Goal: Task Accomplishment & Management: Complete application form

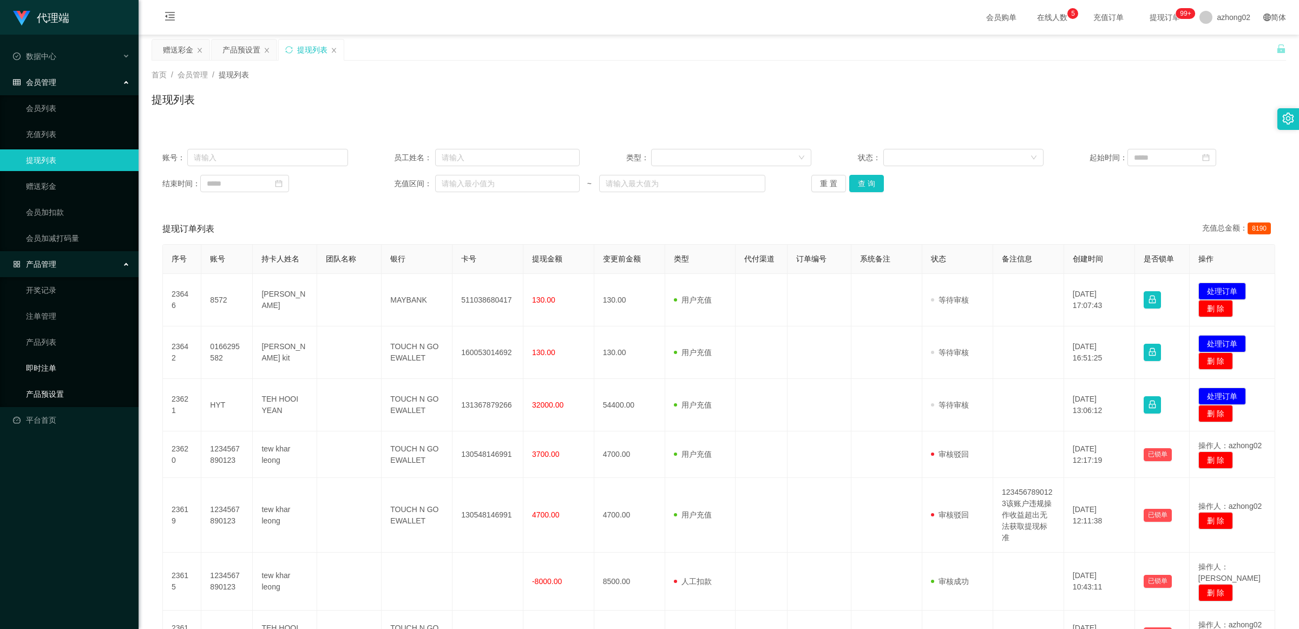
click at [47, 400] on link "产品预设置" at bounding box center [78, 394] width 104 height 22
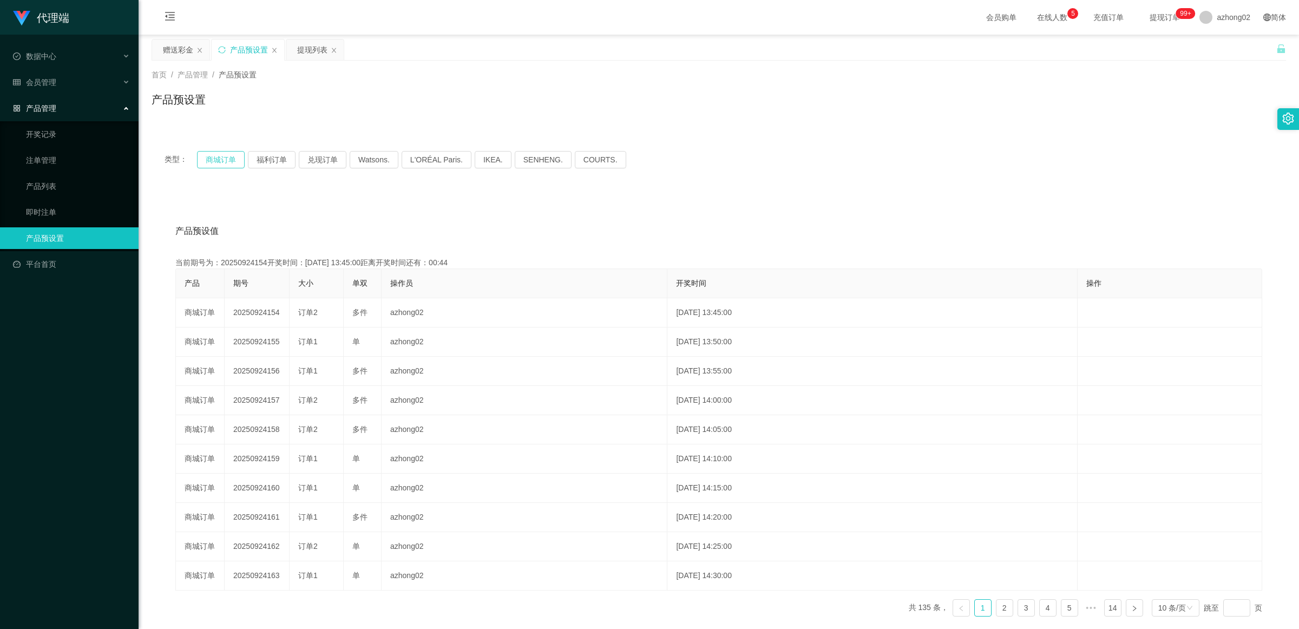
drag, startPoint x: 237, startPoint y: 164, endPoint x: 228, endPoint y: 163, distance: 8.7
click at [236, 164] on button "商城订单" at bounding box center [221, 159] width 48 height 17
click at [228, 163] on button "商城订单" at bounding box center [221, 159] width 48 height 17
click at [225, 160] on button "商城订单" at bounding box center [221, 159] width 48 height 17
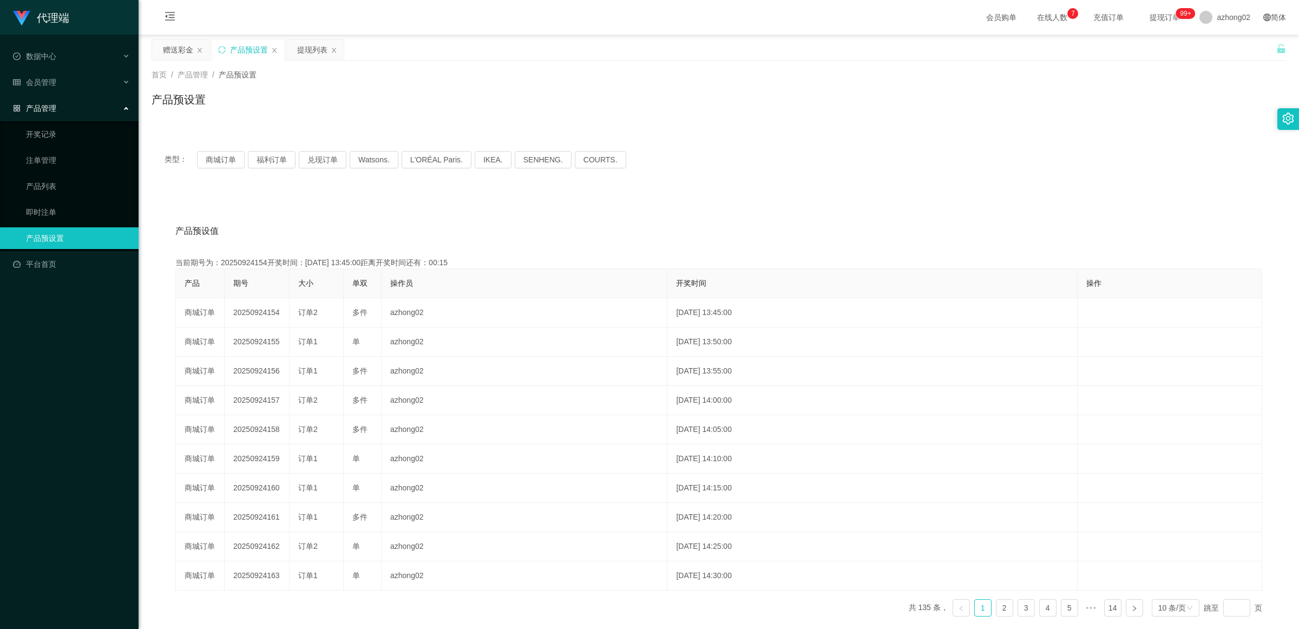
click at [228, 48] on div "产品预设置" at bounding box center [248, 50] width 73 height 21
click at [226, 47] on icon "图标: sync" at bounding box center [222, 50] width 8 height 8
click at [214, 149] on div "类型： 商城订单 福利订单 兑现订单 Watsons. L'ORÉAL Paris. IKEA. [GEOGRAPHIC_DATA]. COURTS." at bounding box center [719, 159] width 1135 height 43
click at [215, 155] on button "商城订单" at bounding box center [221, 159] width 48 height 17
click at [215, 158] on button "商城订单" at bounding box center [221, 159] width 48 height 17
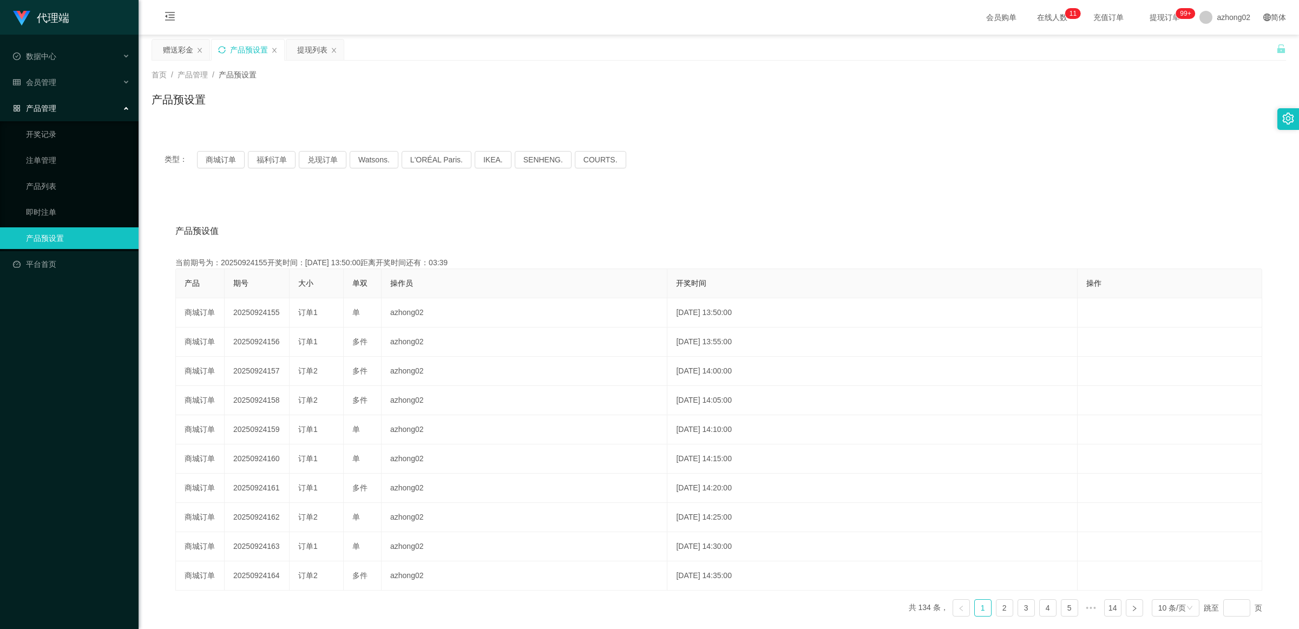
click at [225, 47] on icon "图标: sync" at bounding box center [221, 49] width 7 height 7
click at [71, 87] on div "会员管理" at bounding box center [69, 82] width 139 height 22
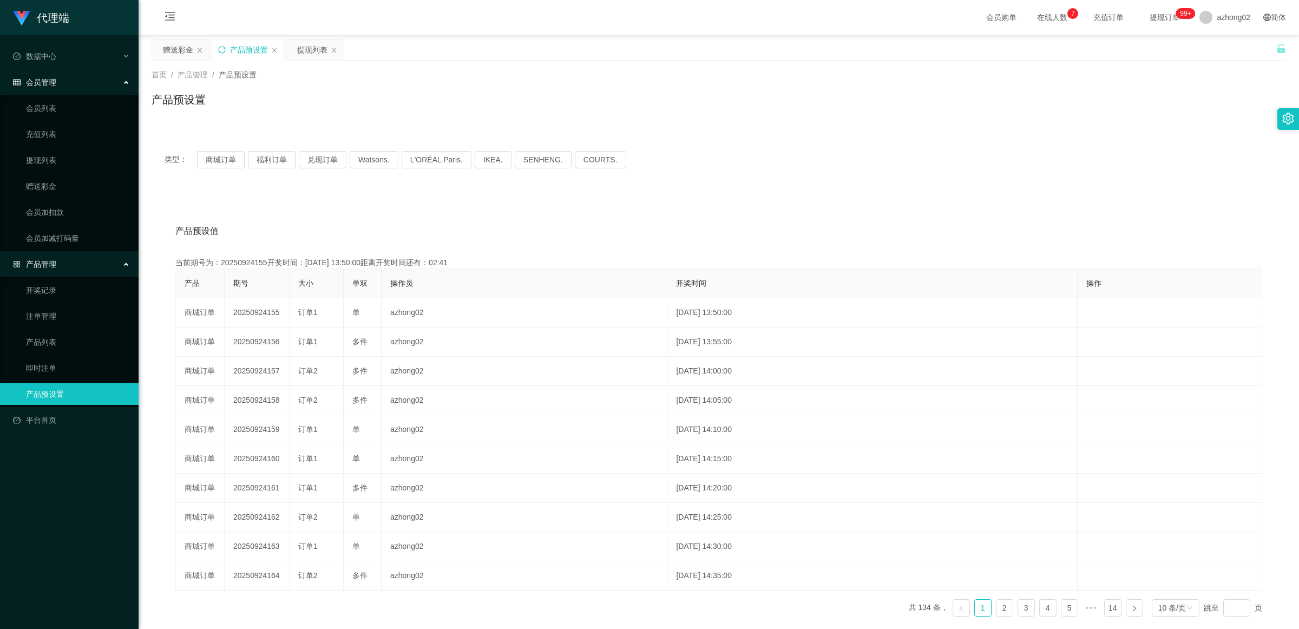
click at [71, 87] on div "会员管理" at bounding box center [69, 82] width 139 height 22
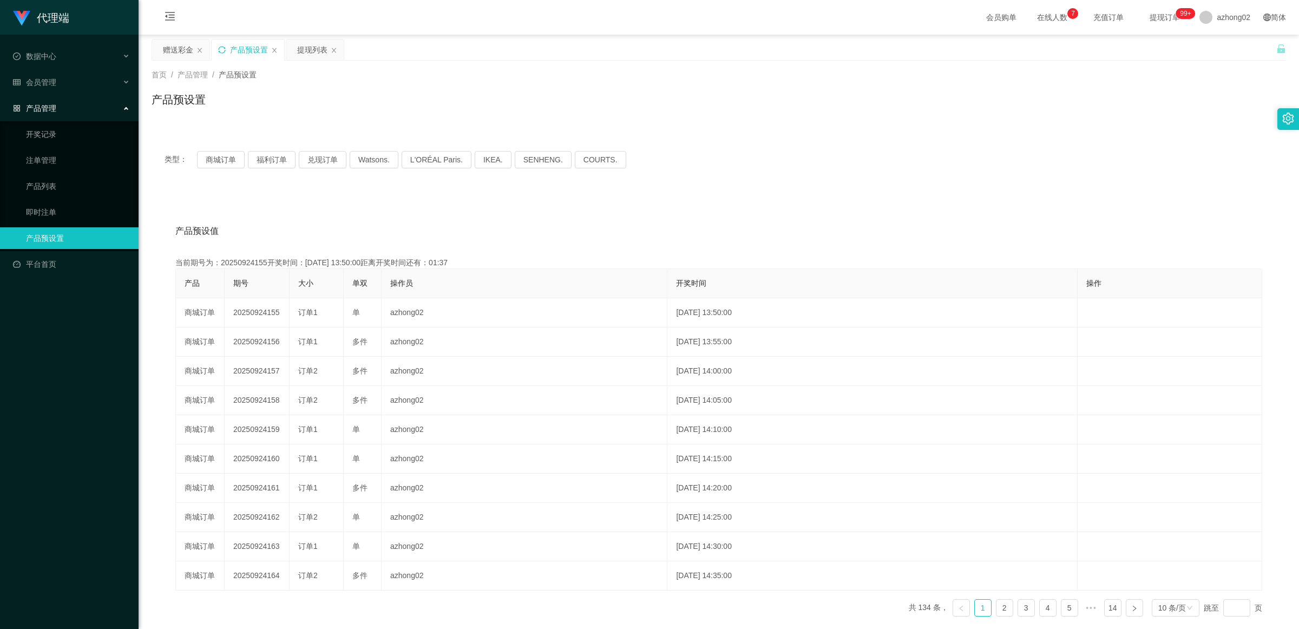
click at [223, 47] on icon "图标: sync" at bounding box center [222, 50] width 8 height 8
click at [229, 160] on button "商城订单" at bounding box center [221, 159] width 48 height 17
click at [214, 47] on div "产品预设置" at bounding box center [248, 50] width 73 height 21
click at [223, 51] on icon "图标: sync" at bounding box center [222, 50] width 8 height 8
click at [223, 155] on button "商城订单" at bounding box center [221, 159] width 48 height 17
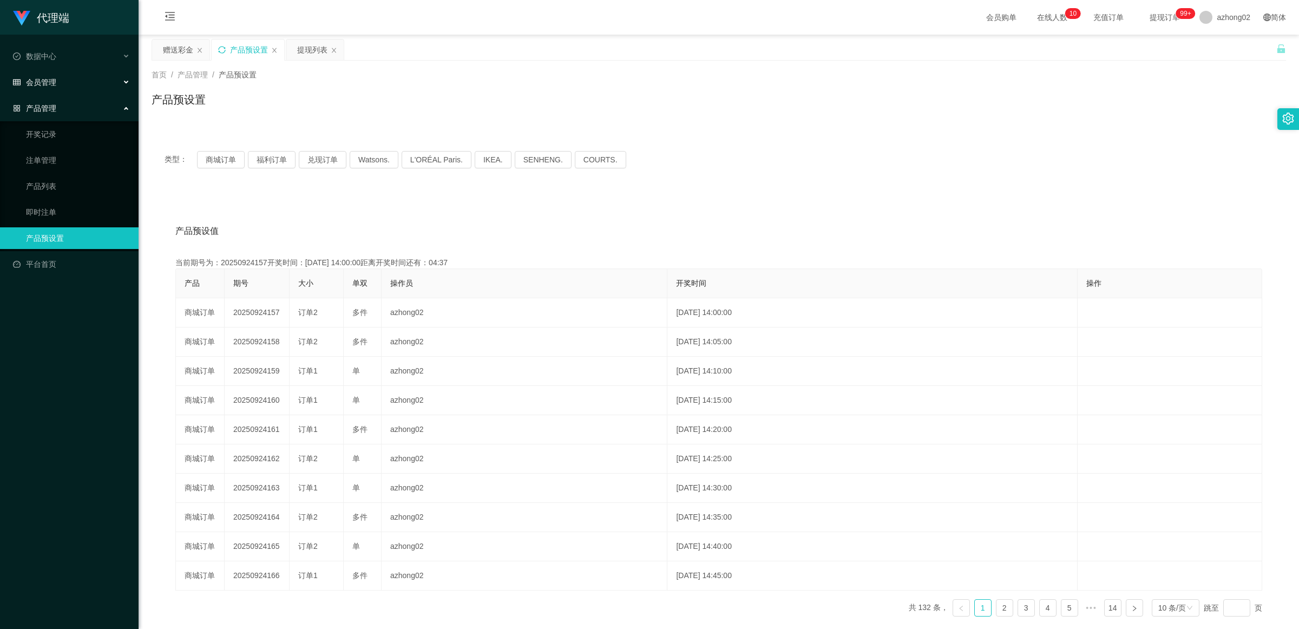
click at [57, 82] on div "会员管理" at bounding box center [69, 82] width 139 height 22
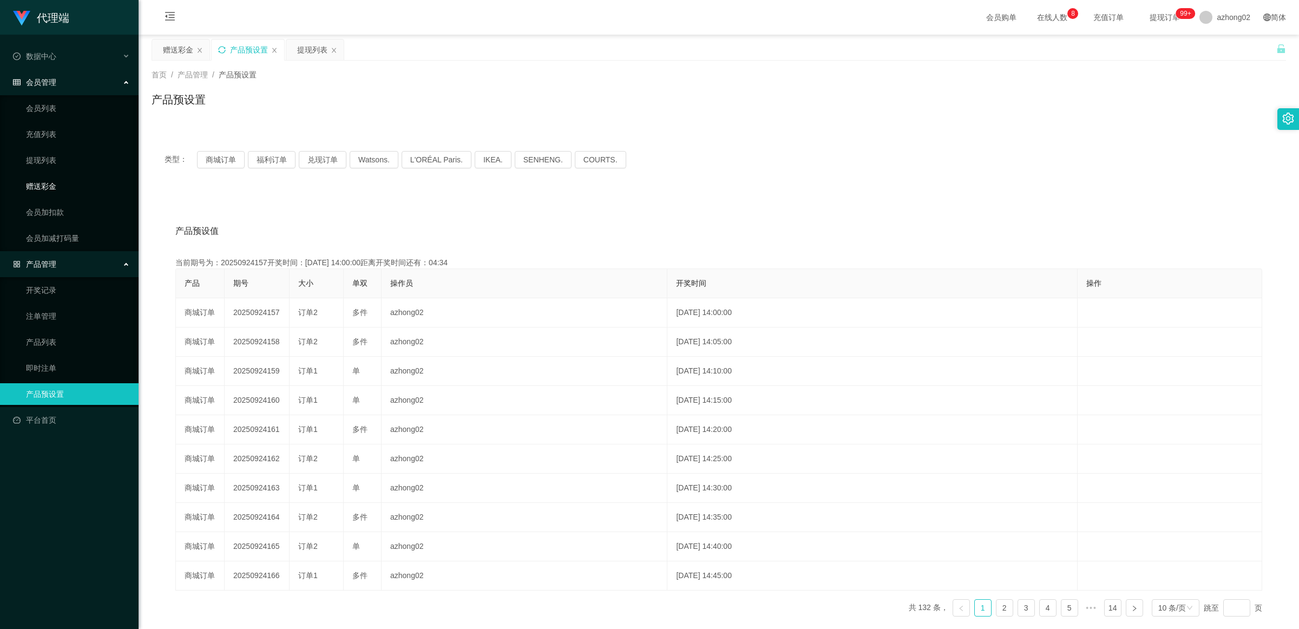
click at [36, 181] on link "赠送彩金" at bounding box center [78, 186] width 104 height 22
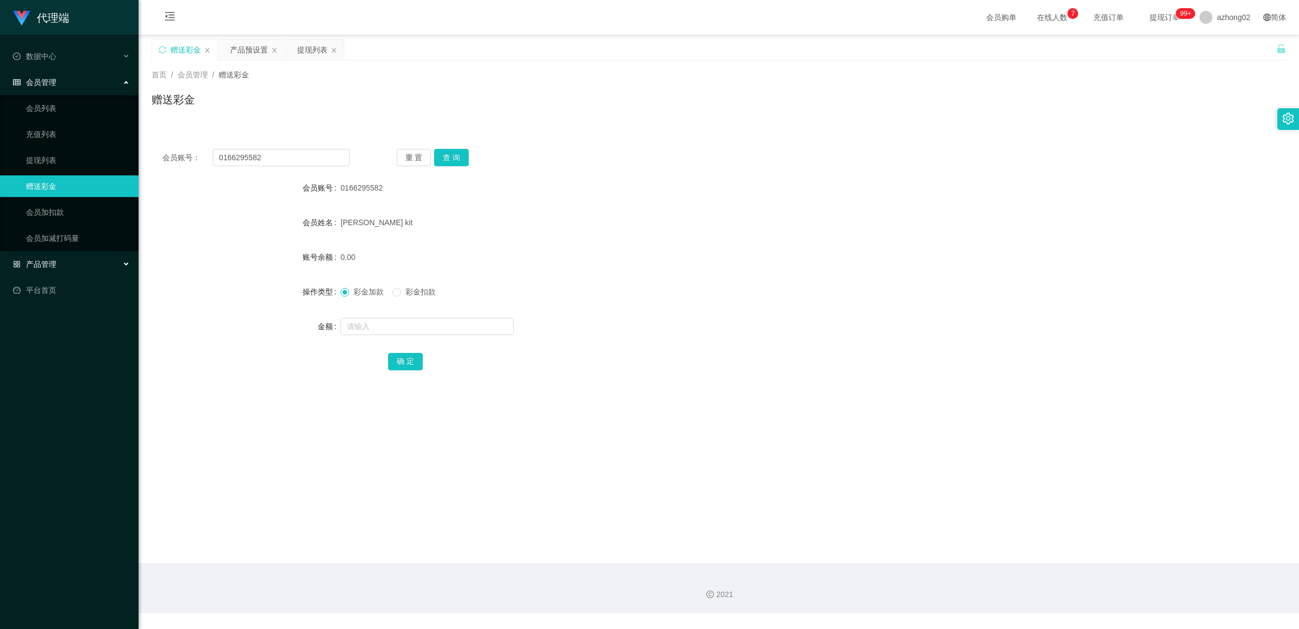
click at [60, 261] on div "产品管理" at bounding box center [69, 264] width 139 height 22
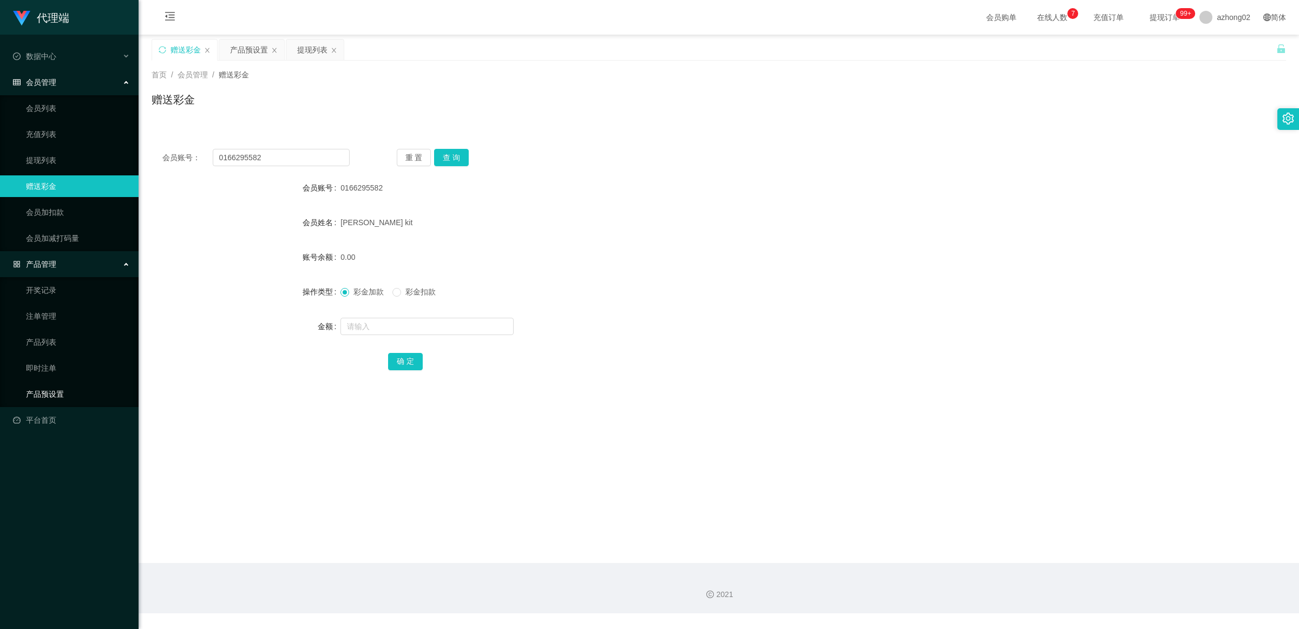
click at [44, 389] on link "产品预设置" at bounding box center [78, 394] width 104 height 22
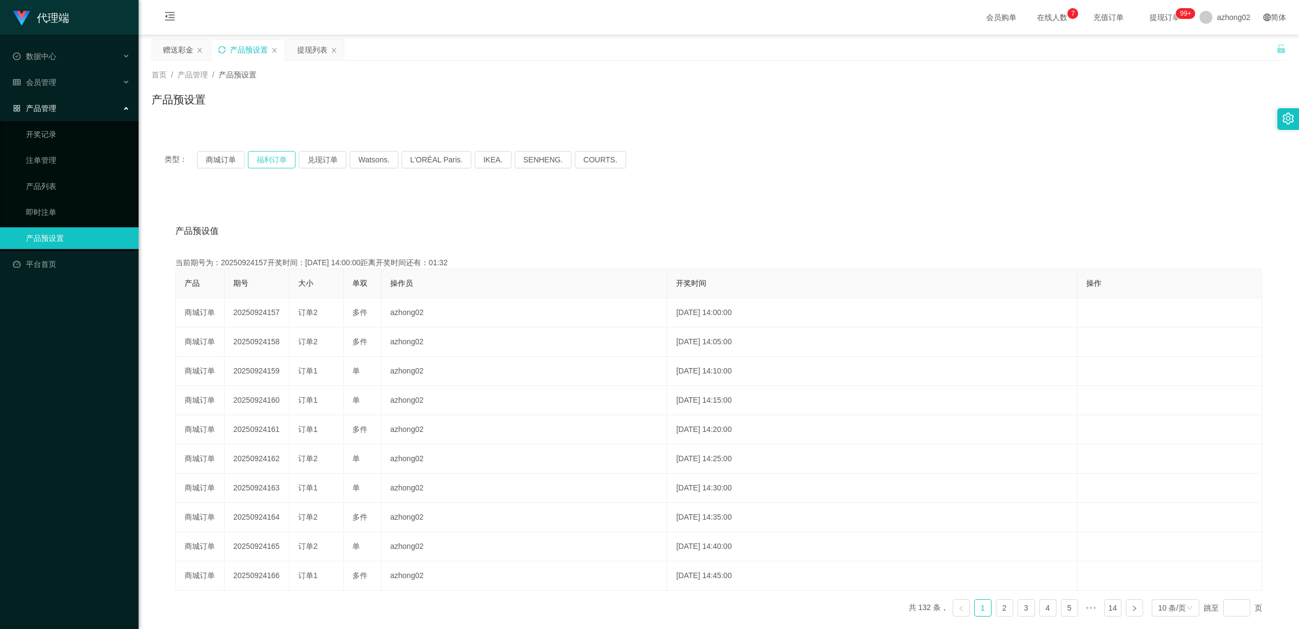
click at [270, 162] on button "福利订单" at bounding box center [272, 159] width 48 height 17
click at [225, 162] on button "商城订单" at bounding box center [221, 159] width 48 height 17
click at [215, 164] on button "商城订单" at bounding box center [221, 159] width 48 height 17
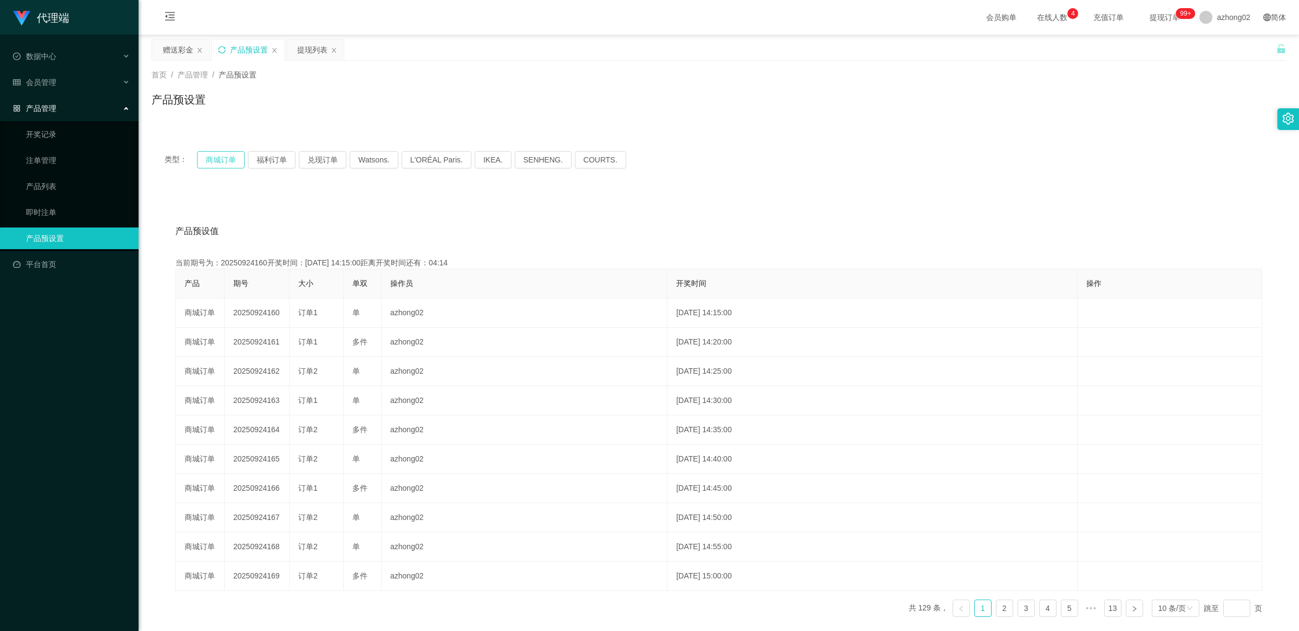
click at [237, 159] on button "商城订单" at bounding box center [221, 159] width 48 height 17
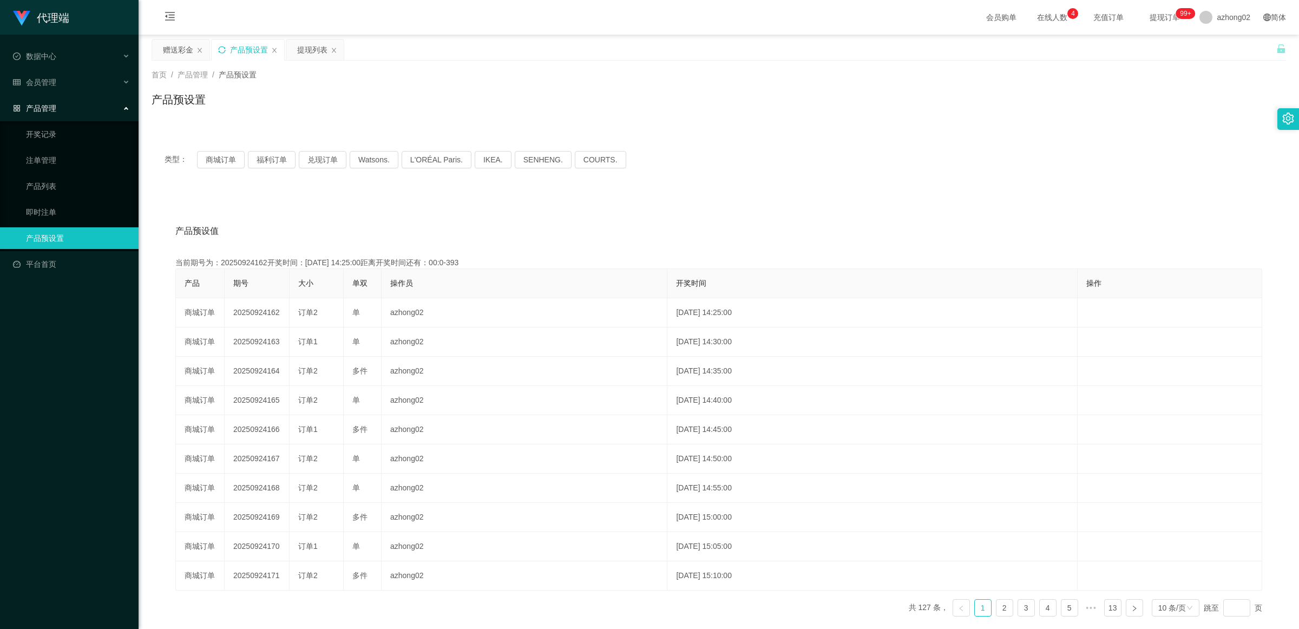
click at [218, 46] on icon "图标: sync" at bounding box center [222, 50] width 8 height 8
click at [222, 165] on button "商城订单" at bounding box center [221, 159] width 48 height 17
click at [223, 164] on button "商城订单" at bounding box center [221, 159] width 48 height 17
click at [87, 70] on ul "数据中心 会员管理 会员列表 充值列表 提现列表 赠送彩金 会员加扣款 会员加减打码量 产品管理 开奖记录 注单管理 产品列表 即时注单 产品预设置 平台首页" at bounding box center [69, 160] width 139 height 251
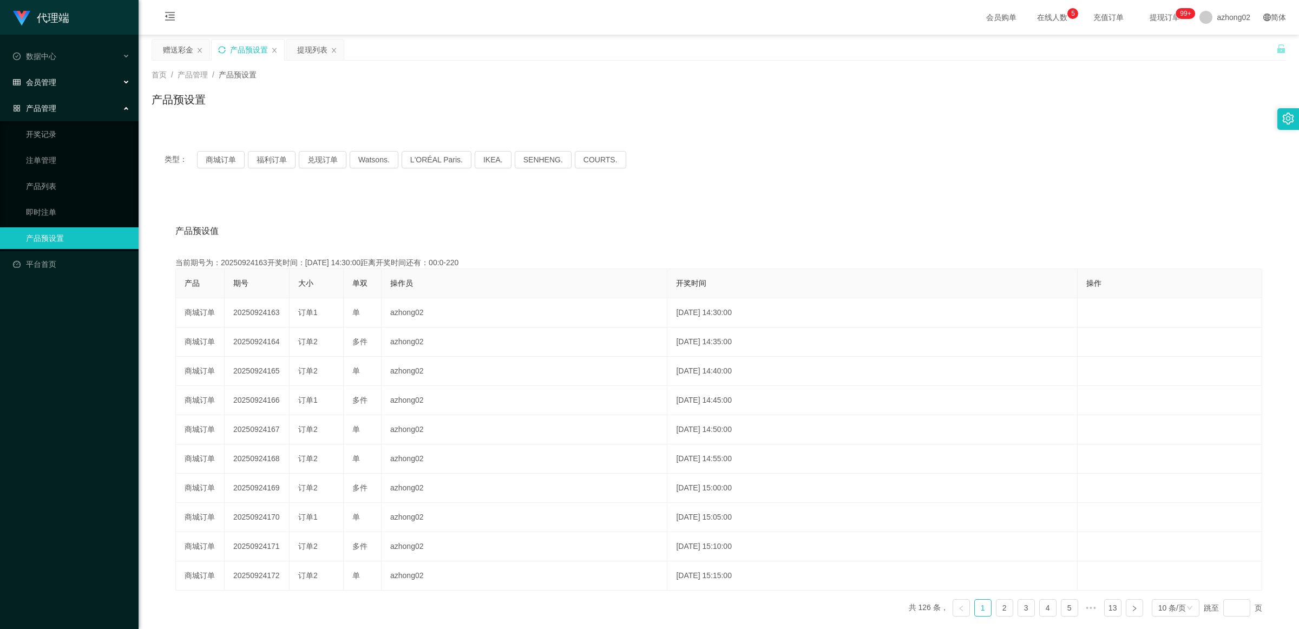
click at [81, 79] on div "会员管理" at bounding box center [69, 82] width 139 height 22
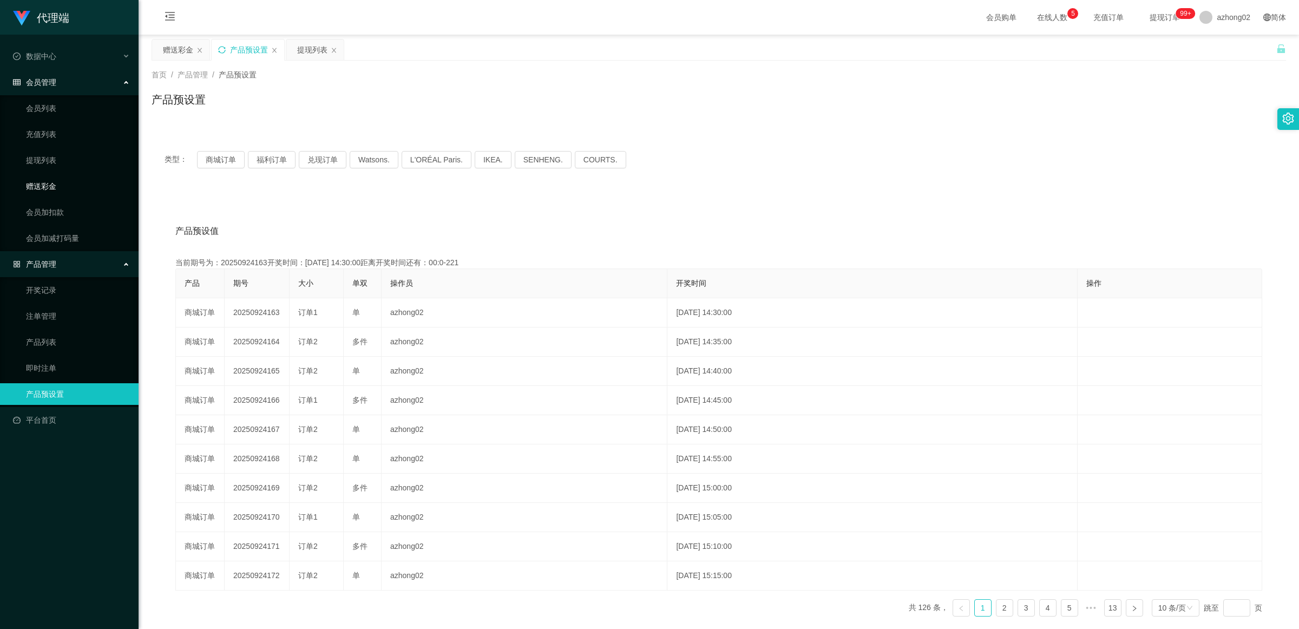
click at [95, 188] on link "赠送彩金" at bounding box center [78, 186] width 104 height 22
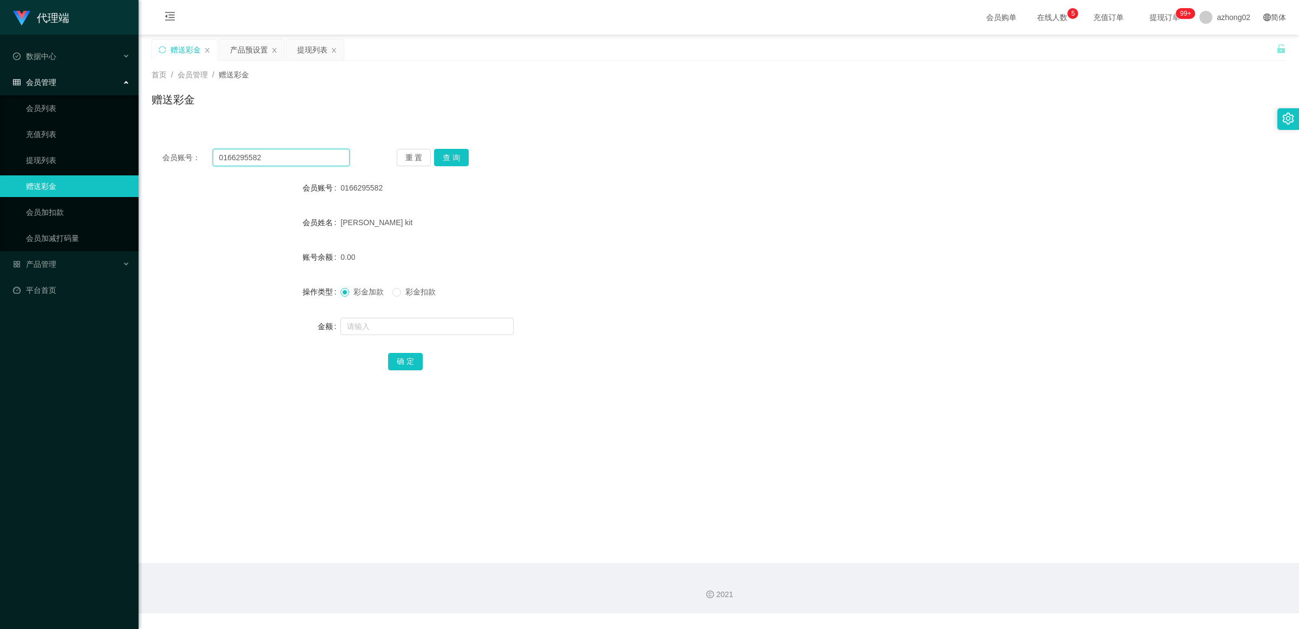
drag, startPoint x: 298, startPoint y: 160, endPoint x: 0, endPoint y: 145, distance: 298.2
click at [0, 145] on section "代理端 数据中心 会员管理 会员列表 充值列表 提现列表 赠送彩金 会员加扣款 会员加减打码量 产品管理 开奖记录 注单管理 产品列表 即时注单 产品预设置 …" at bounding box center [649, 306] width 1299 height 613
click at [302, 164] on input "text" at bounding box center [281, 157] width 137 height 17
paste input "0166415368"
type input "0166415368"
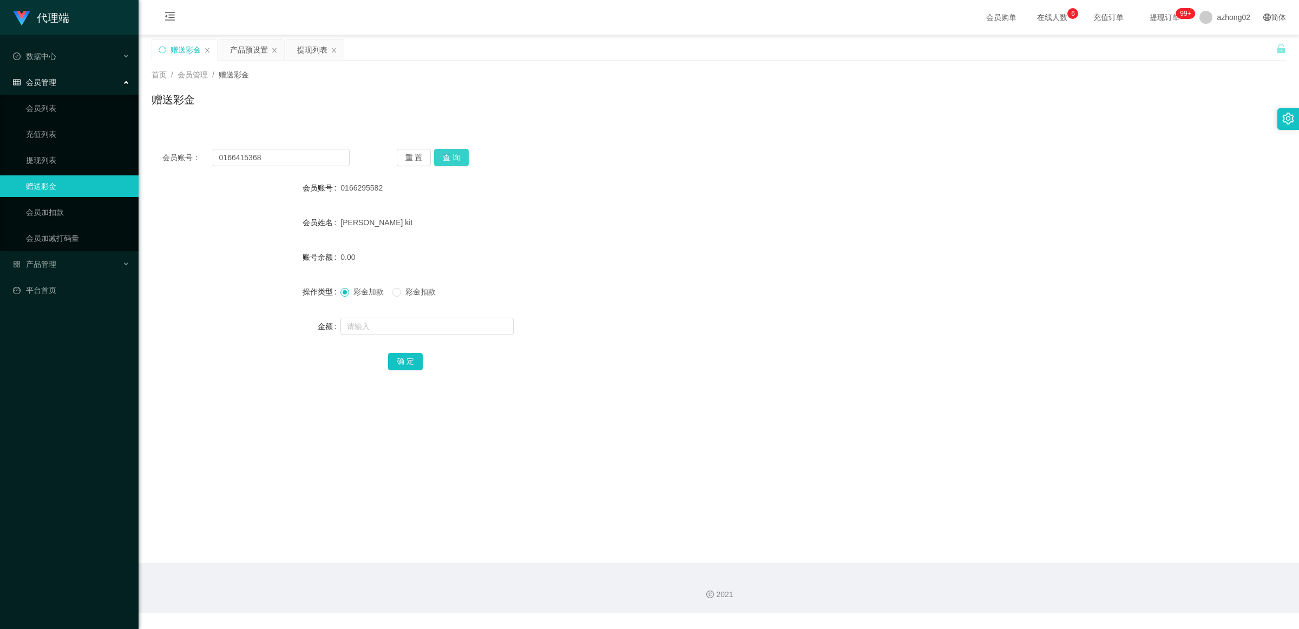
click at [452, 160] on button "查 询" at bounding box center [451, 157] width 35 height 17
drag, startPoint x: 423, startPoint y: 286, endPoint x: 423, endPoint y: 298, distance: 12.5
click at [423, 288] on span "彩金扣款" at bounding box center [420, 292] width 39 height 9
click at [404, 295] on span "彩金扣款" at bounding box center [420, 292] width 39 height 9
click at [396, 331] on input "text" at bounding box center [427, 326] width 173 height 17
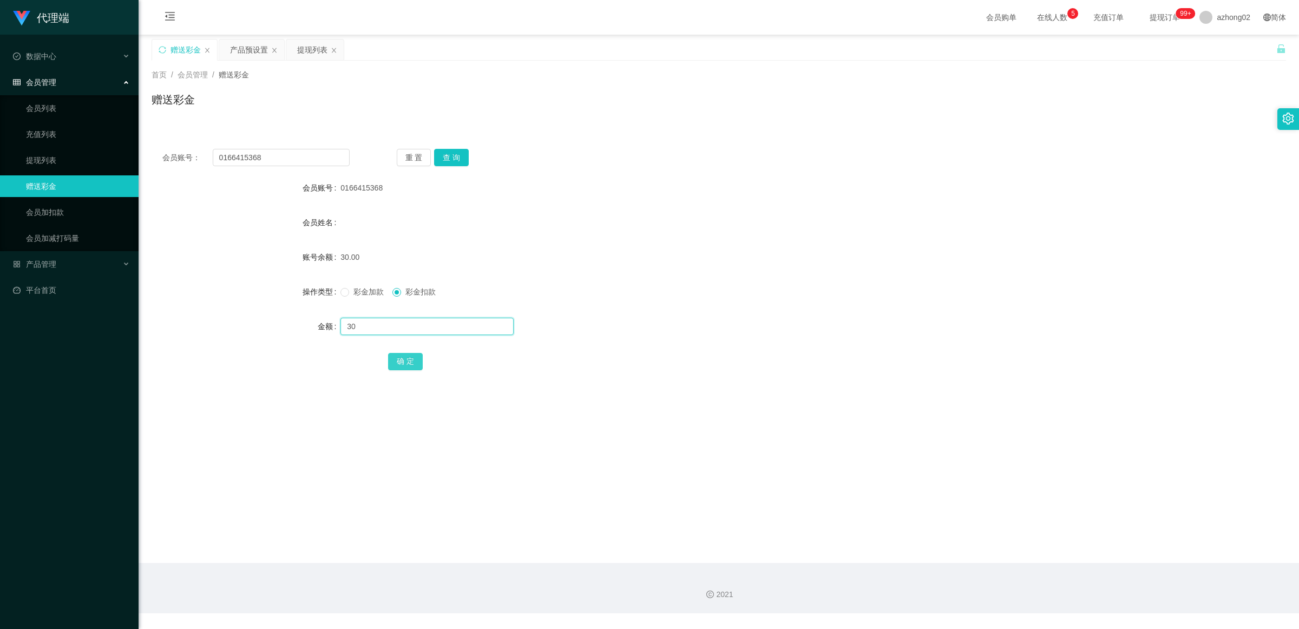
type input "30"
click at [399, 358] on button "确 定" at bounding box center [405, 361] width 35 height 17
click at [283, 160] on input "0166415368" at bounding box center [281, 157] width 137 height 17
paste input "AngelQ"
type input "AngelQ"
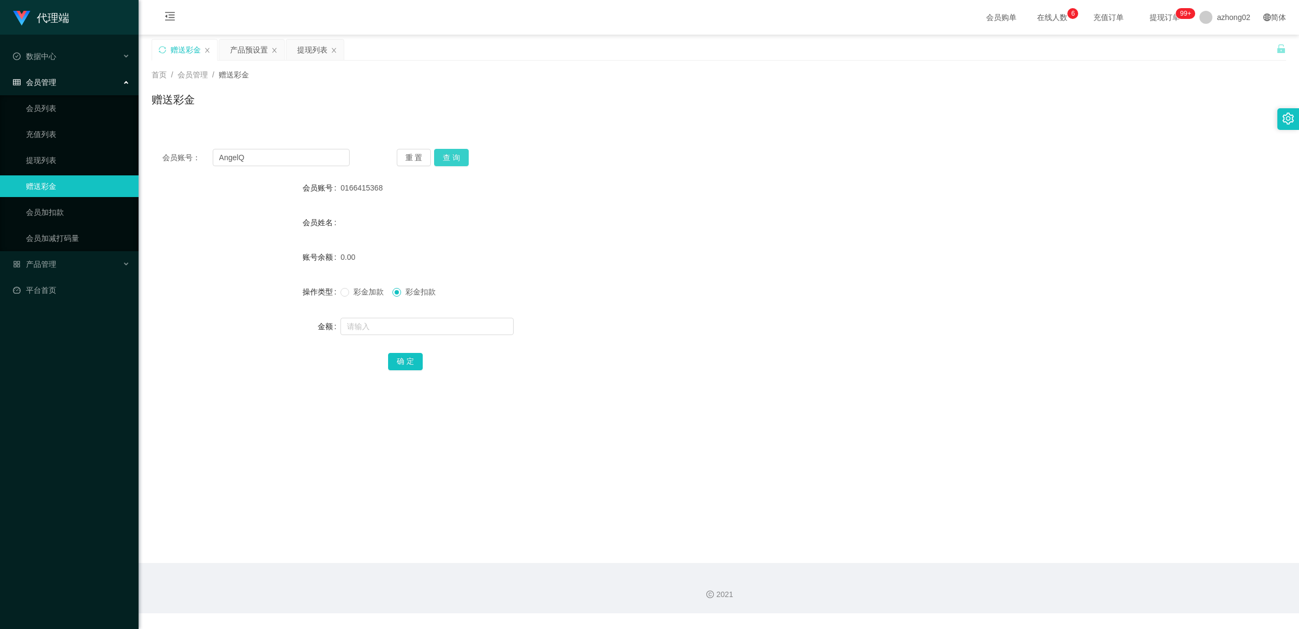
click at [456, 152] on button "查 询" at bounding box center [451, 157] width 35 height 17
click at [449, 161] on button "查 询" at bounding box center [451, 157] width 35 height 17
click at [166, 49] on div "赠送彩金" at bounding box center [184, 50] width 65 height 21
click at [164, 49] on icon "图标: sync" at bounding box center [163, 50] width 8 height 8
click at [280, 166] on input "text" at bounding box center [281, 157] width 137 height 17
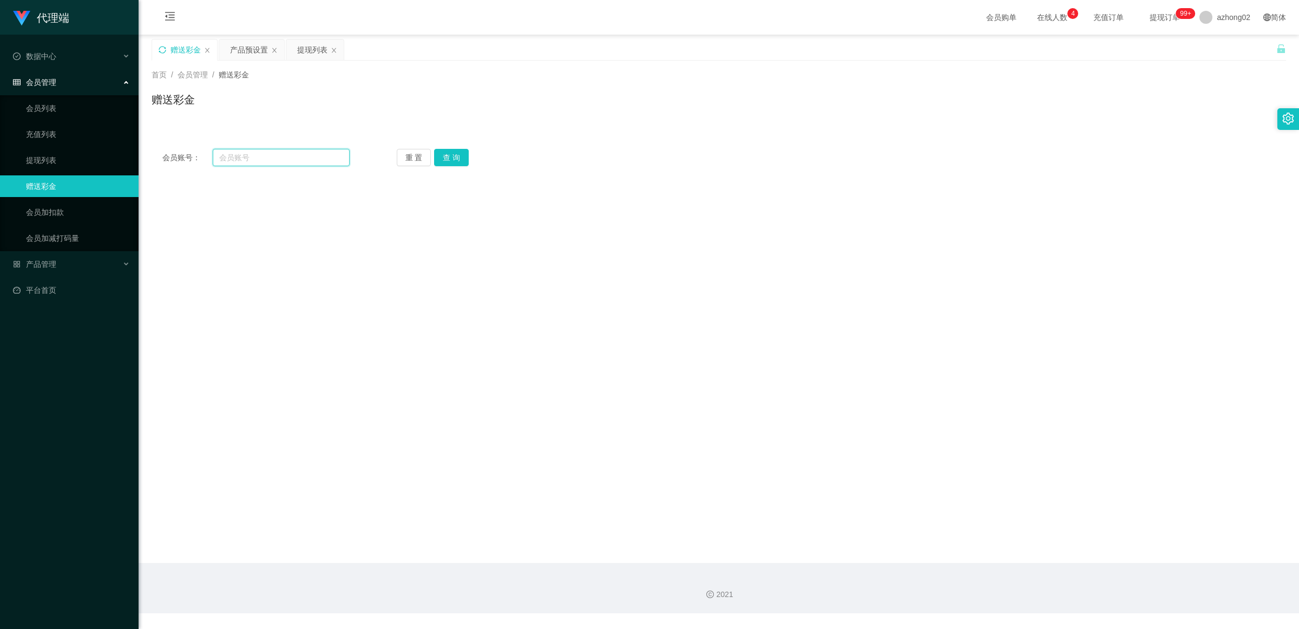
paste input "AngelQ"
click at [453, 156] on button "查 询" at bounding box center [451, 157] width 35 height 17
click at [311, 169] on div "会员账号： AngelQ 重 置 查 询 会员账号 AngelQ 会员姓名 SITH KAI CHEE 账号余额 0.00 操作类型 彩金加款 彩金扣款 金额…" at bounding box center [719, 267] width 1135 height 258
click at [310, 166] on input "AngelQ" at bounding box center [281, 157] width 137 height 17
paste input "extraphang"
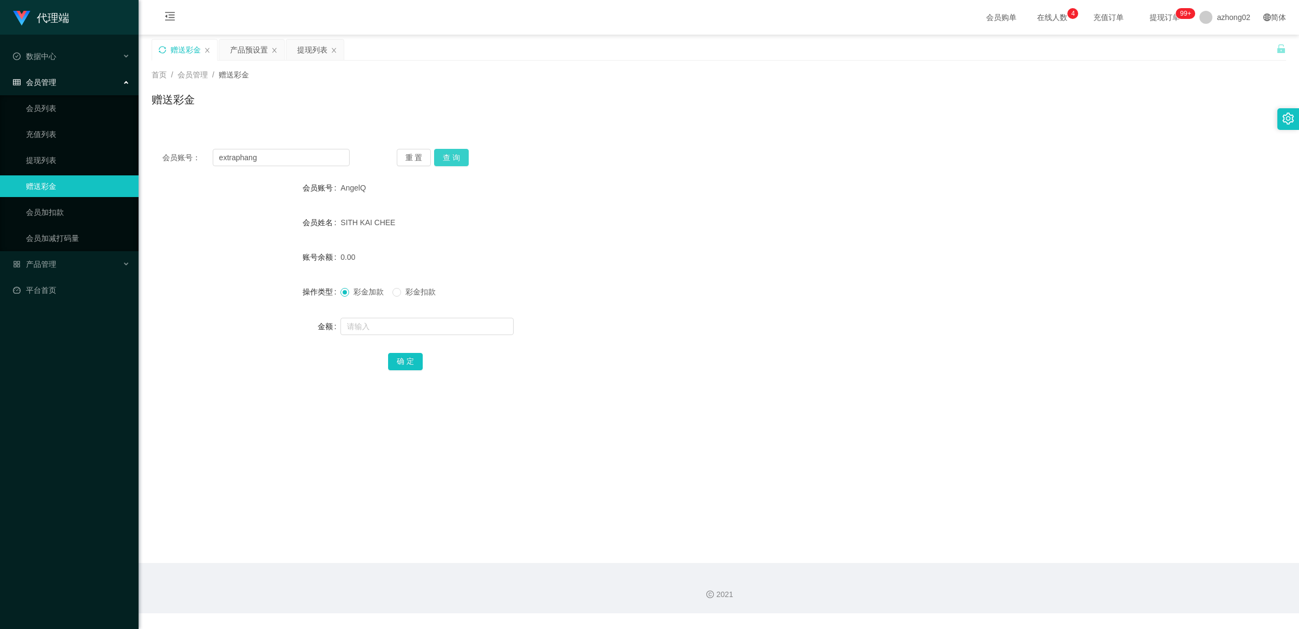
click at [448, 156] on button "查 询" at bounding box center [451, 157] width 35 height 17
click at [417, 283] on div "彩金加款 彩金扣款" at bounding box center [672, 292] width 662 height 22
click at [418, 288] on span "彩金扣款" at bounding box center [420, 292] width 39 height 9
click at [582, 106] on div "赠送彩金" at bounding box center [719, 104] width 1135 height 25
click at [312, 165] on input "extraphang" at bounding box center [281, 157] width 137 height 17
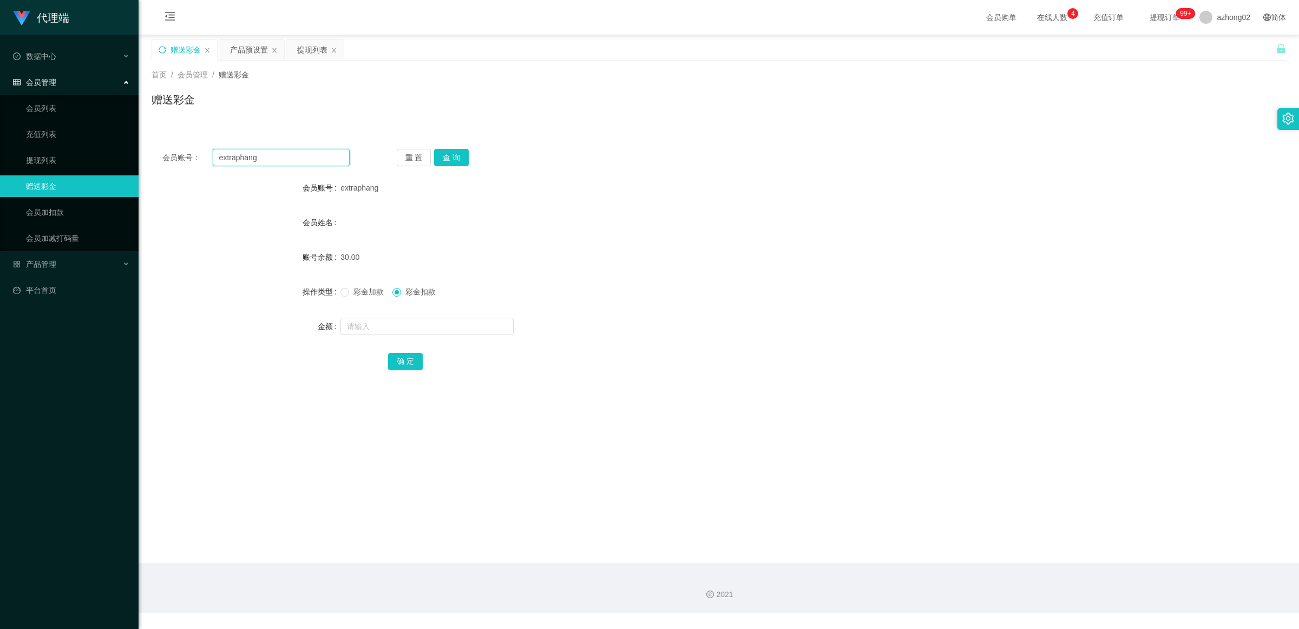
paste input "0168843864"
type input "0168843864"
click at [459, 160] on button "查 询" at bounding box center [451, 157] width 35 height 17
click at [459, 156] on button "查 询" at bounding box center [451, 157] width 35 height 17
click at [165, 49] on icon "图标: sync" at bounding box center [163, 50] width 8 height 8
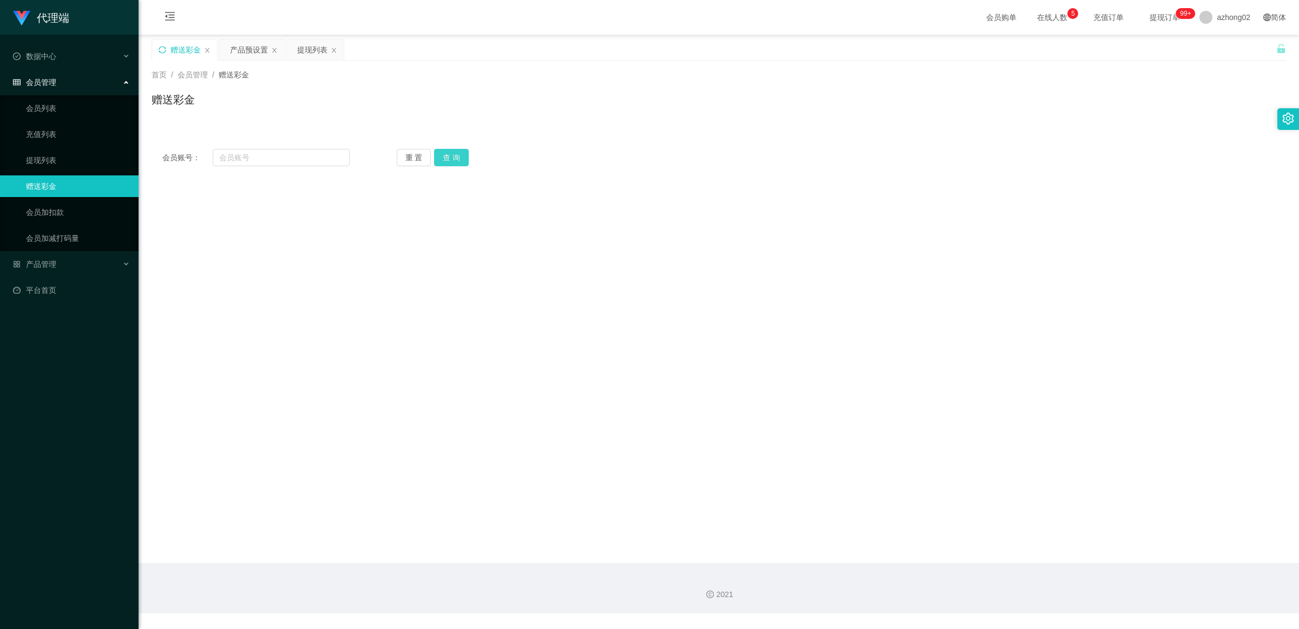
click at [453, 160] on button "查 询" at bounding box center [451, 157] width 35 height 17
click at [448, 158] on button "查 询" at bounding box center [451, 157] width 35 height 17
drag, startPoint x: 592, startPoint y: 127, endPoint x: 514, endPoint y: 130, distance: 77.5
click at [592, 127] on div "会员账号： 重 置 查 询 会员账号 会员姓名 账号余额 操作类型 彩金加款 彩金扣款 金额 确 定" at bounding box center [719, 151] width 1135 height 52
click at [276, 148] on div "会员账号： 重 置 查 询 会员账号 会员姓名 账号余额 操作类型 彩金加款 彩金扣款 金额 确 定" at bounding box center [719, 157] width 1135 height 39
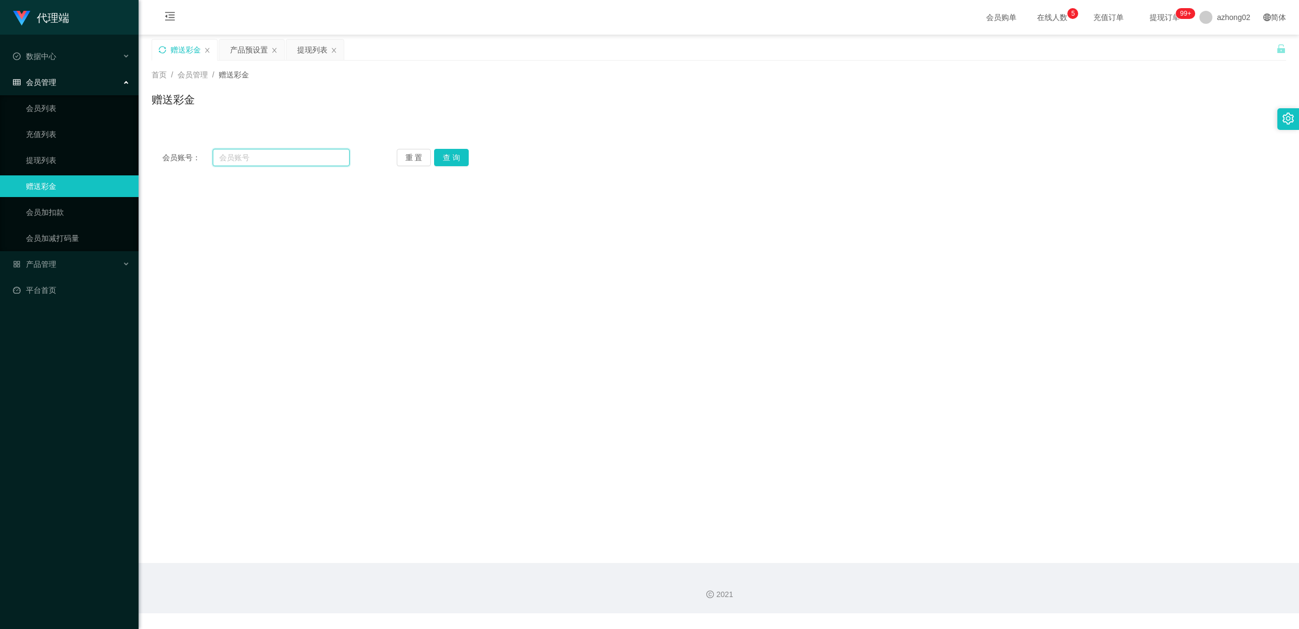
click at [279, 149] on input "text" at bounding box center [281, 157] width 137 height 17
paste input "0168843864"
type input "0168843864"
click at [455, 160] on button "查 询" at bounding box center [451, 157] width 35 height 17
click at [377, 215] on main "关闭左侧 关闭右侧 关闭其它 刷新页面 赠送彩金 产品预设置 提现列表 首页 / 会员管理 / 赠送彩金 / 赠送彩金 会员账号： 0168843864 重 …" at bounding box center [719, 299] width 1161 height 528
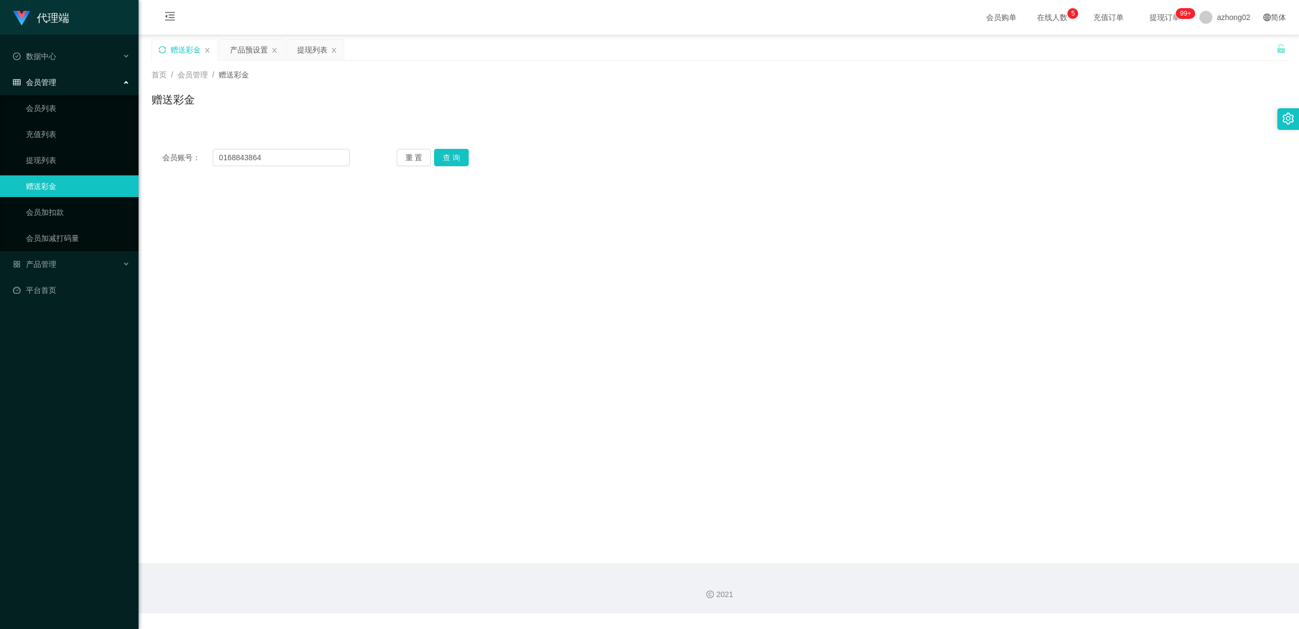
click at [160, 46] on icon "图标: sync" at bounding box center [163, 50] width 8 height 8
click at [246, 152] on input "text" at bounding box center [281, 157] width 137 height 17
drag, startPoint x: 300, startPoint y: 493, endPoint x: 280, endPoint y: 429, distance: 66.6
click at [300, 487] on main "关闭左侧 关闭右侧 关闭其它 刷新页面 赠送彩金 产品预设置 提现列表 首页 / 会员管理 / 赠送彩金 / 赠送彩金 会员账号： 重 置 查 询 会员账号 …" at bounding box center [719, 299] width 1161 height 528
click at [60, 79] on div "会员管理" at bounding box center [69, 82] width 139 height 22
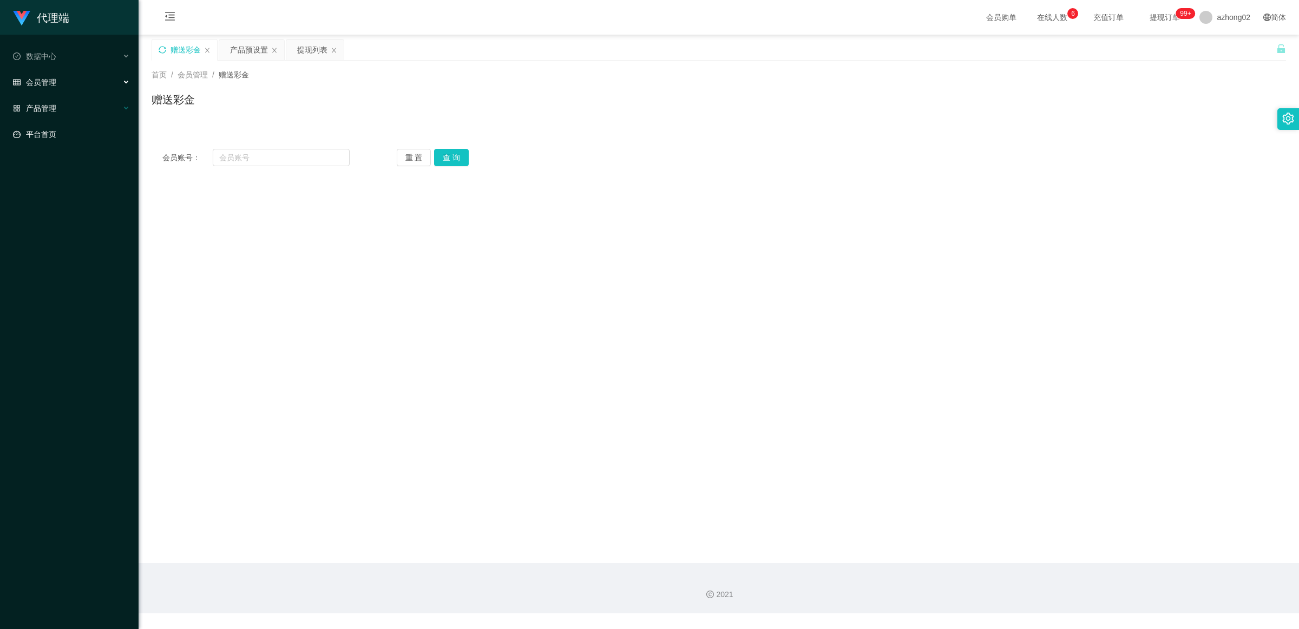
click at [68, 114] on div "产品管理" at bounding box center [69, 108] width 139 height 22
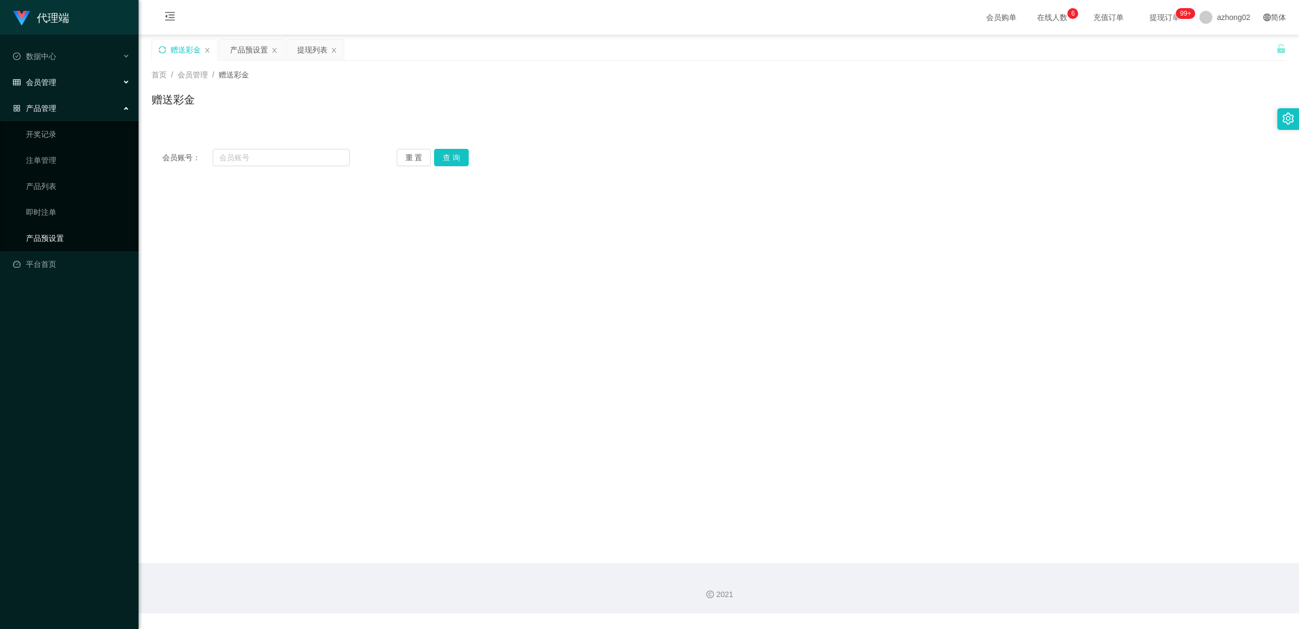
click at [66, 240] on link "产品预设置" at bounding box center [78, 238] width 104 height 22
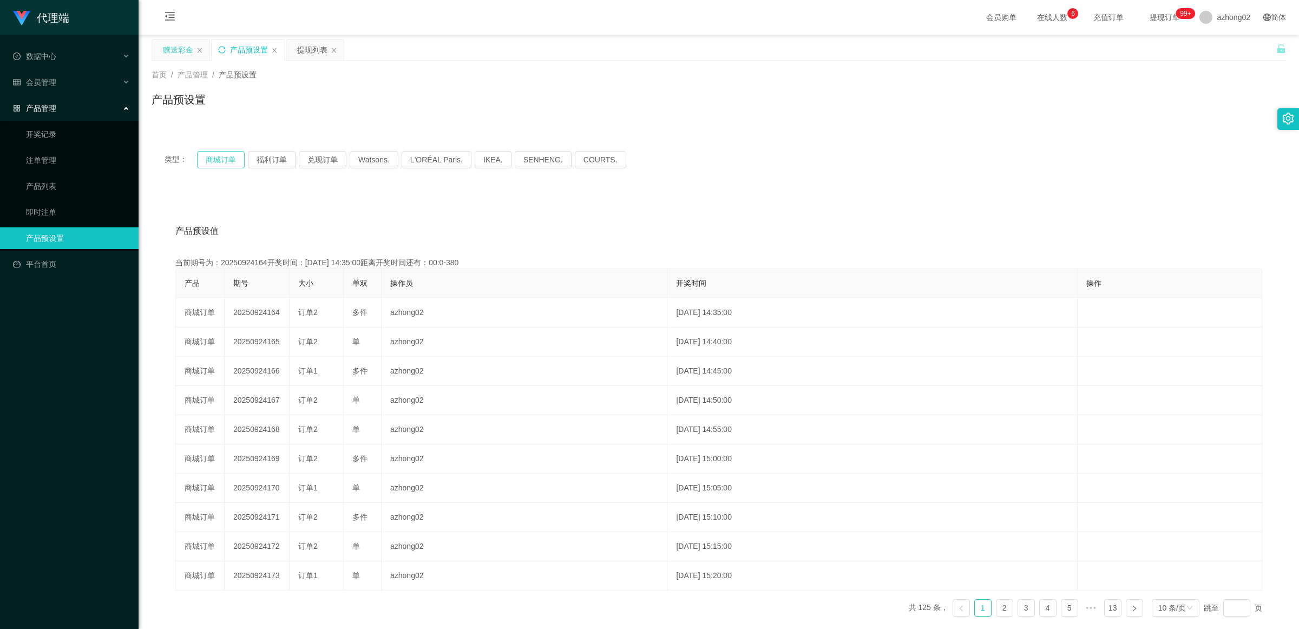
click at [220, 161] on button "商城订单" at bounding box center [221, 159] width 48 height 17
click at [218, 160] on button "商城订单" at bounding box center [221, 159] width 48 height 17
click at [54, 86] on span "会员管理" at bounding box center [34, 82] width 43 height 9
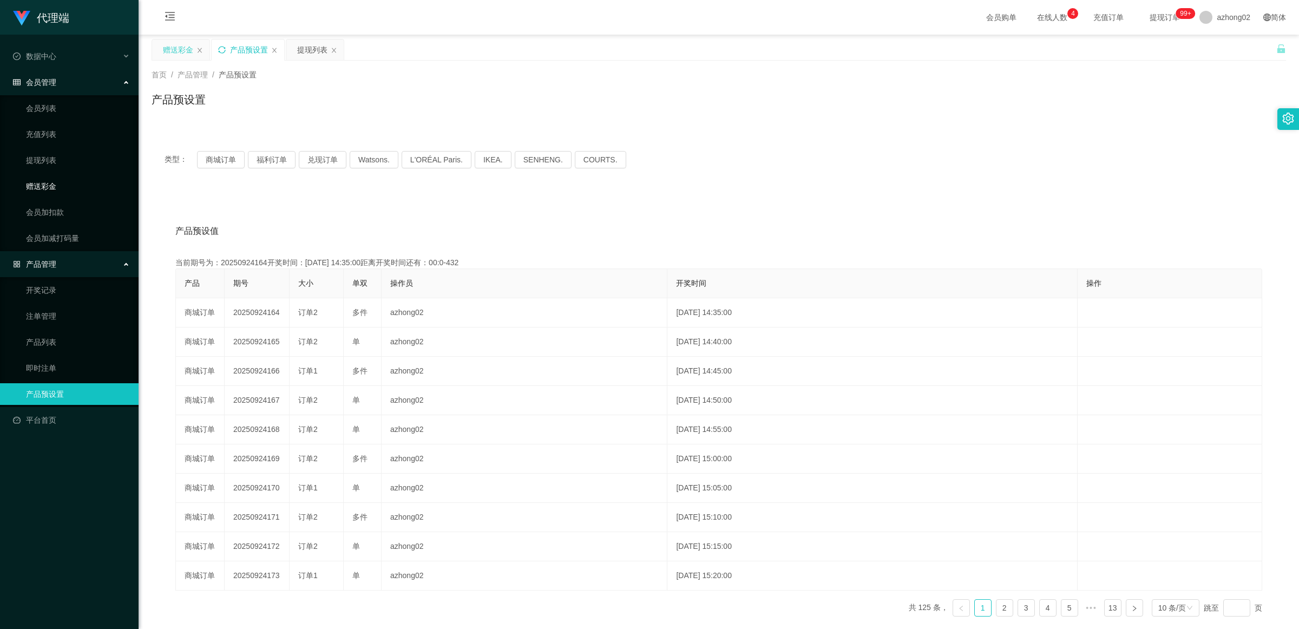
click at [68, 184] on link "赠送彩金" at bounding box center [78, 186] width 104 height 22
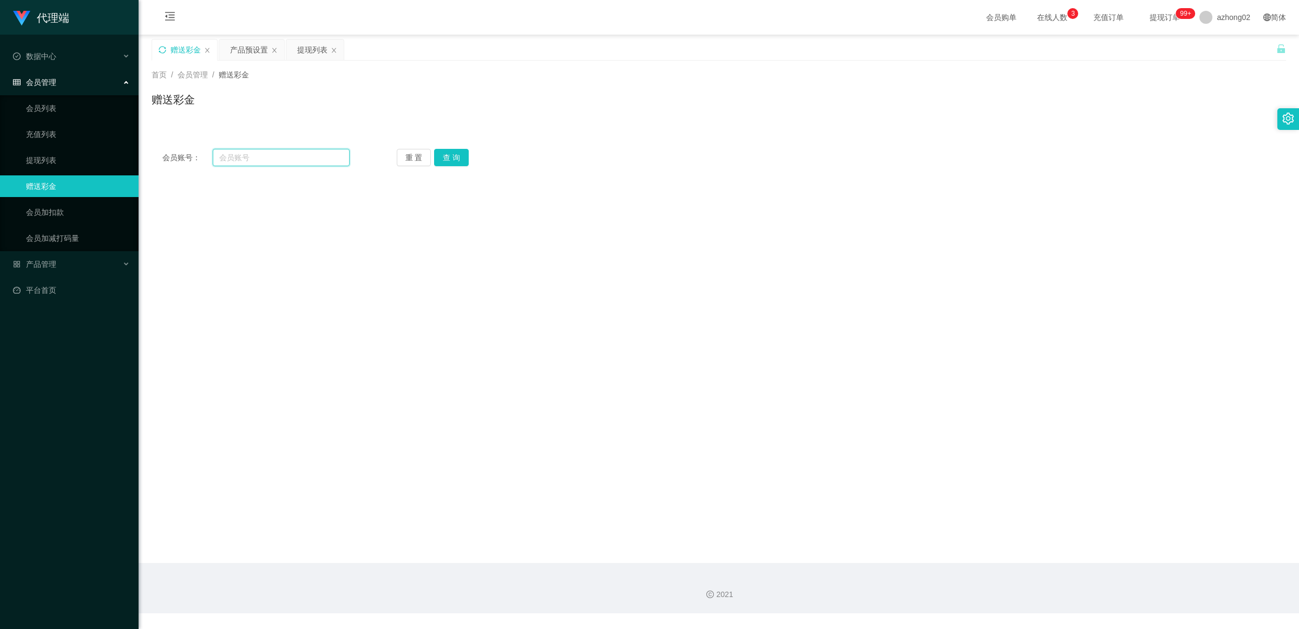
click at [293, 155] on input "text" at bounding box center [281, 157] width 137 height 17
paste input "0"
click at [441, 160] on button "查 询" at bounding box center [451, 157] width 35 height 17
click at [285, 161] on input "0168846834" at bounding box center [281, 157] width 137 height 17
paste input "386"
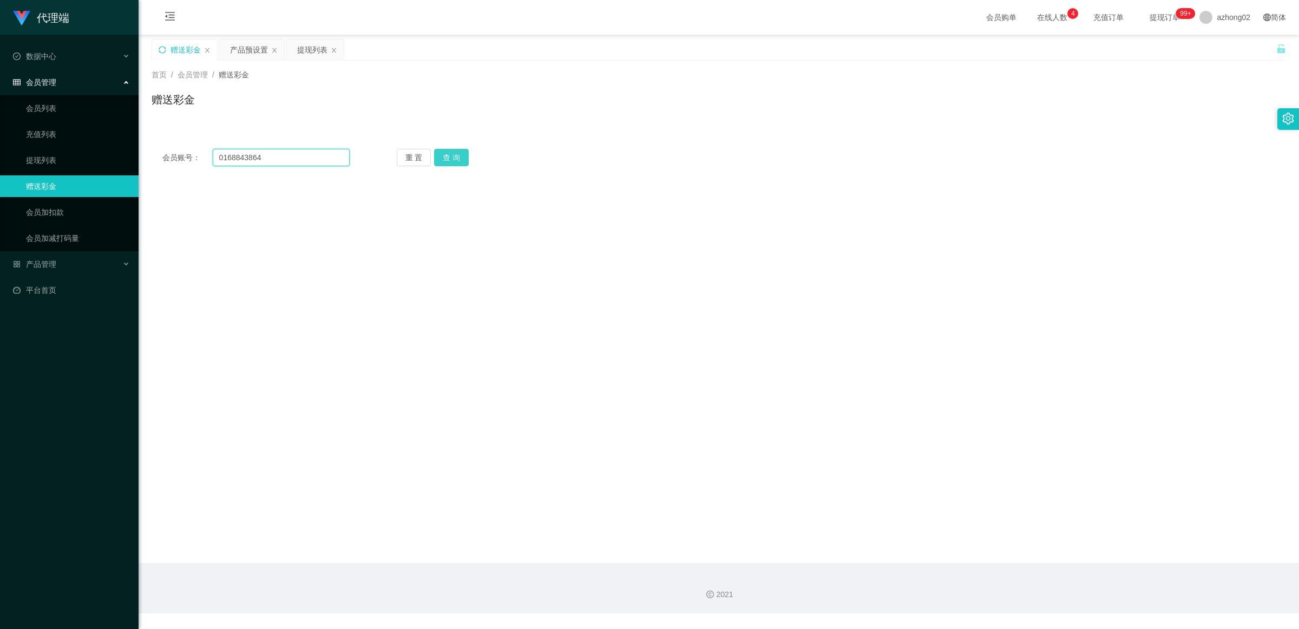
type input "0168843864"
click at [450, 153] on button "查 询" at bounding box center [451, 157] width 35 height 17
click at [412, 290] on span "彩金扣款" at bounding box center [420, 292] width 39 height 9
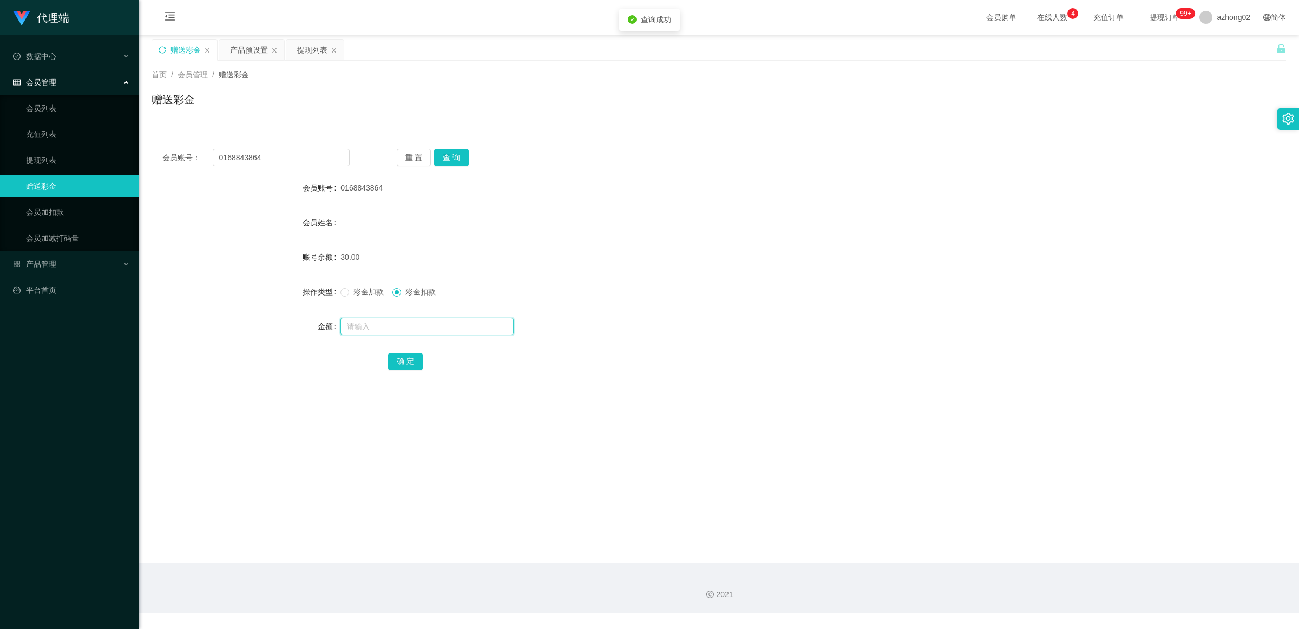
click at [396, 326] on input "text" at bounding box center [427, 326] width 173 height 17
type input "30"
click at [408, 356] on button "确 定" at bounding box center [405, 361] width 35 height 17
click at [300, 162] on input "0168843864" at bounding box center [281, 157] width 137 height 17
paste input "AngelQ"
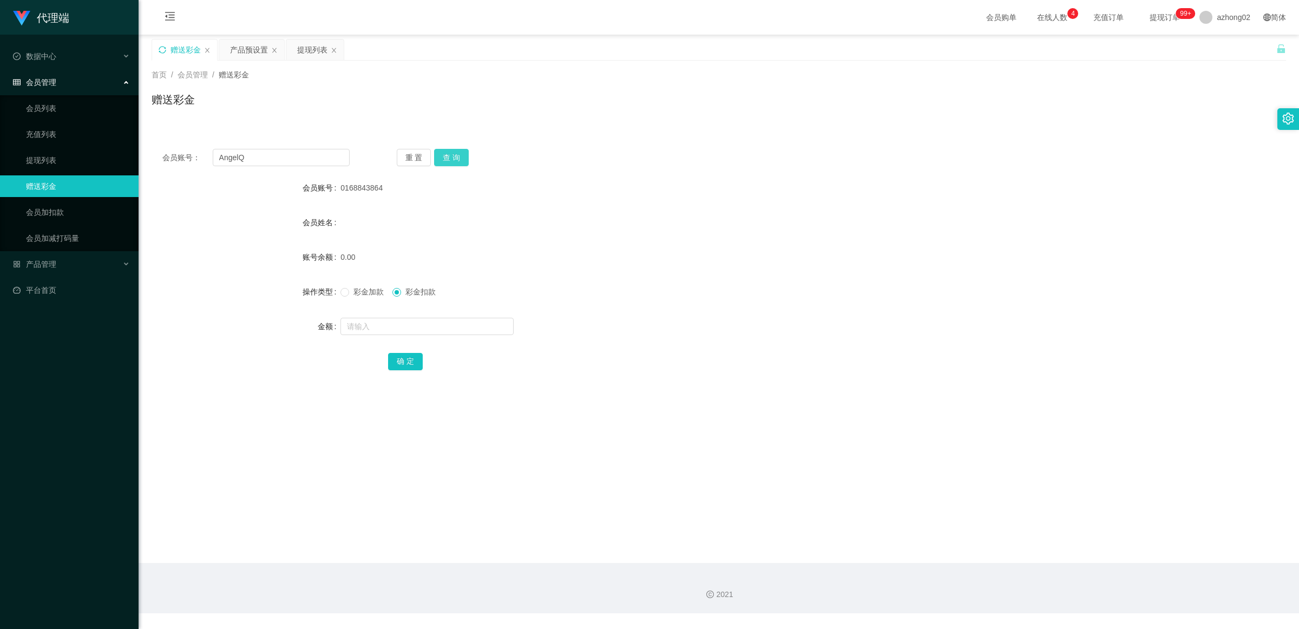
click at [439, 158] on button "查 询" at bounding box center [451, 157] width 35 height 17
click at [283, 164] on input "AngelQ" at bounding box center [281, 157] width 137 height 17
paste input "paultong071234"
type input "paultong071234"
click at [461, 155] on button "查 询" at bounding box center [451, 157] width 35 height 17
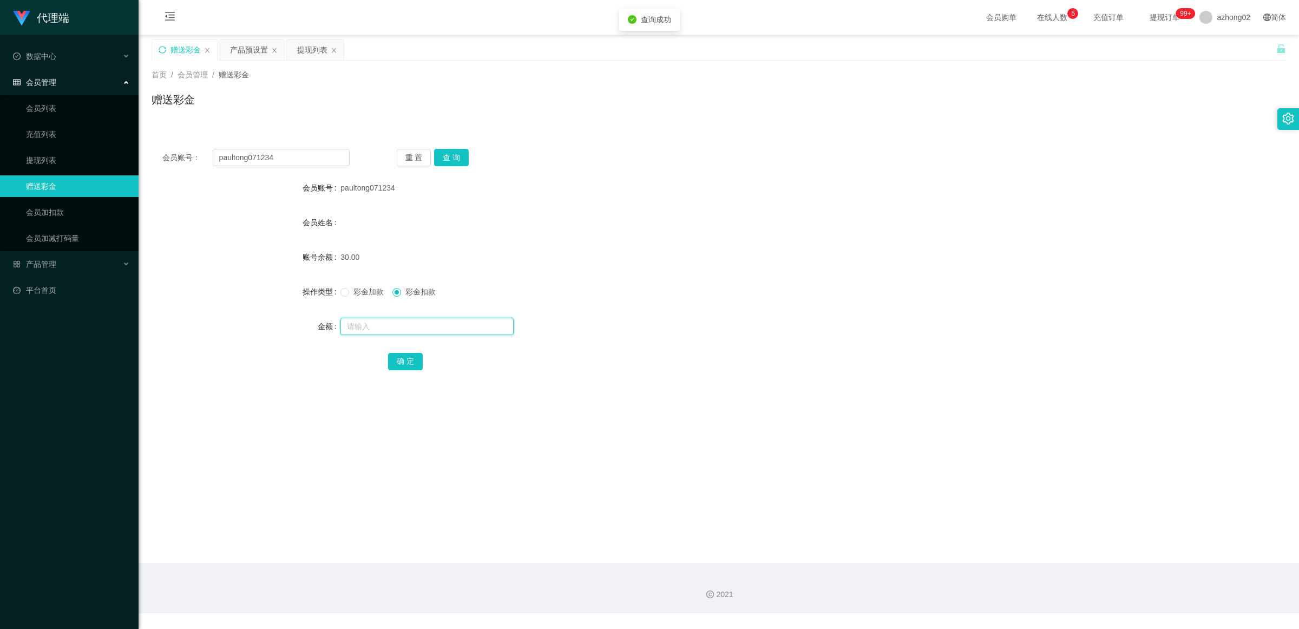
click at [402, 325] on input "text" at bounding box center [427, 326] width 173 height 17
type input "30"
click at [404, 354] on button "确 定" at bounding box center [405, 361] width 35 height 17
click at [309, 156] on input "paultong071234" at bounding box center [281, 157] width 137 height 17
paste input "saorinetzz123"
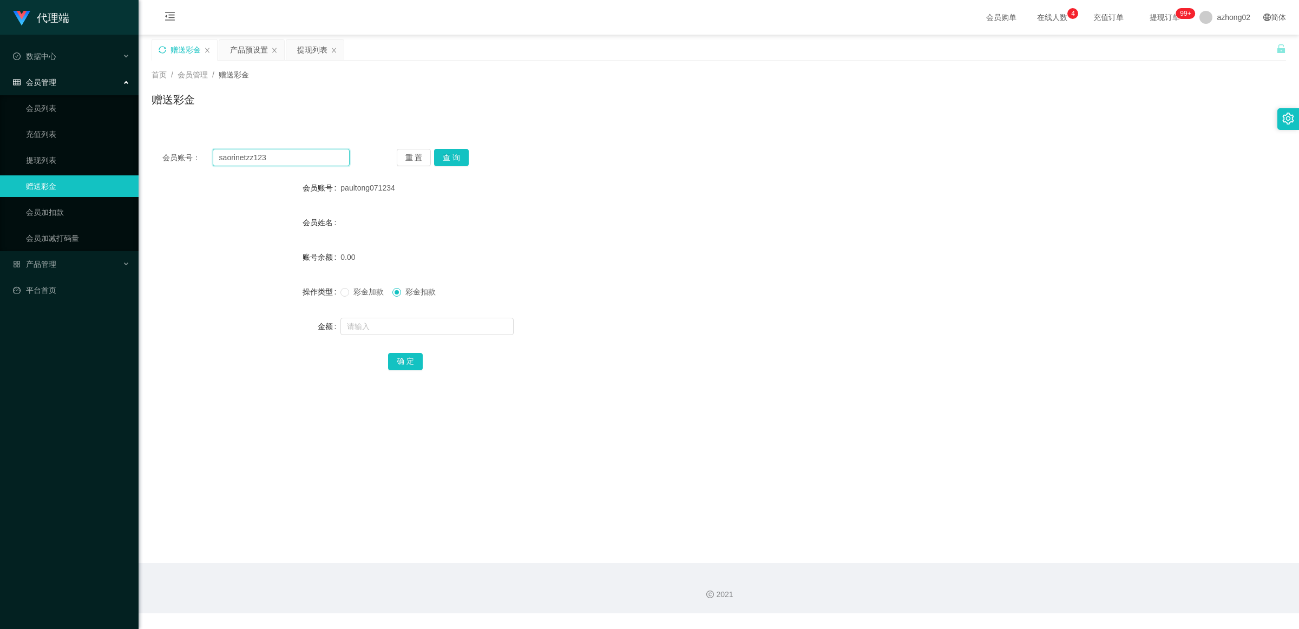
type input "saorinetzz123"
click at [455, 152] on button "查 询" at bounding box center [451, 157] width 35 height 17
click at [324, 165] on input "saorinetzz123" at bounding box center [281, 157] width 137 height 17
click at [453, 155] on button "查 询" at bounding box center [451, 157] width 35 height 17
click at [163, 48] on icon "图标: sync" at bounding box center [163, 50] width 8 height 8
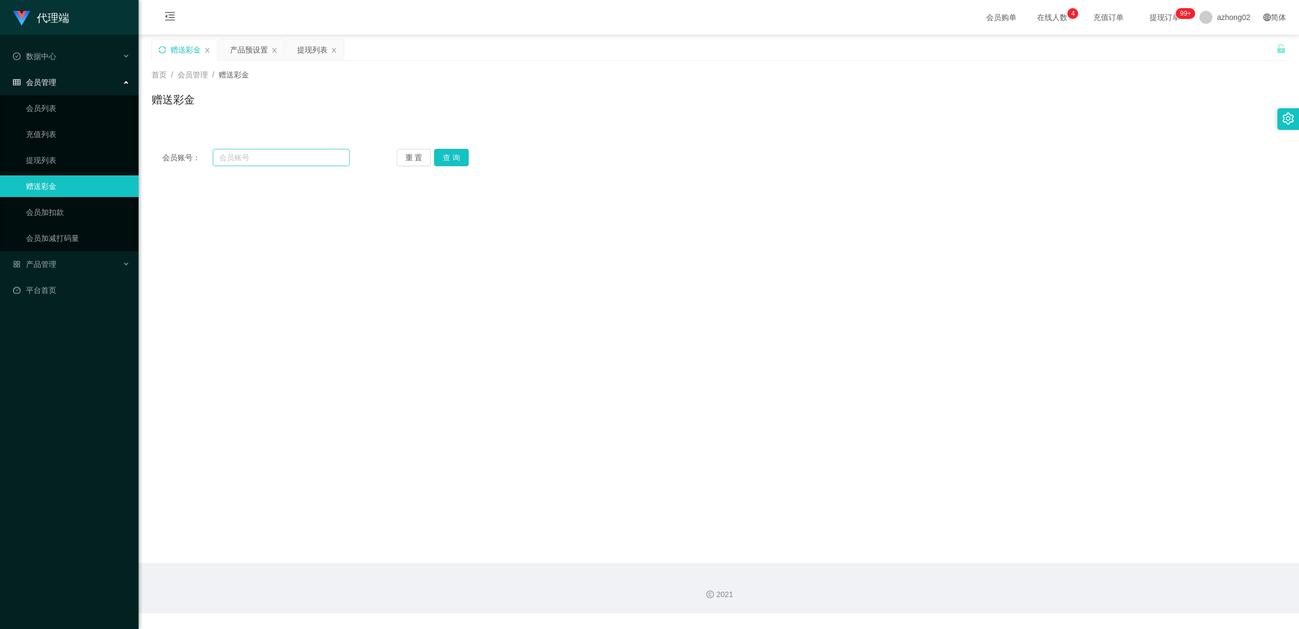
drag, startPoint x: 229, startPoint y: 134, endPoint x: 243, endPoint y: 156, distance: 25.5
click at [237, 144] on div "会员账号： 重 置 查 询 会员账号 会员姓名 账号余额 操作类型 彩金加款 彩金扣款 金额 确 定" at bounding box center [719, 151] width 1135 height 52
click at [243, 156] on input "text" at bounding box center [281, 157] width 137 height 17
paste input "saorinetzz123"
type input "saorinetzz123"
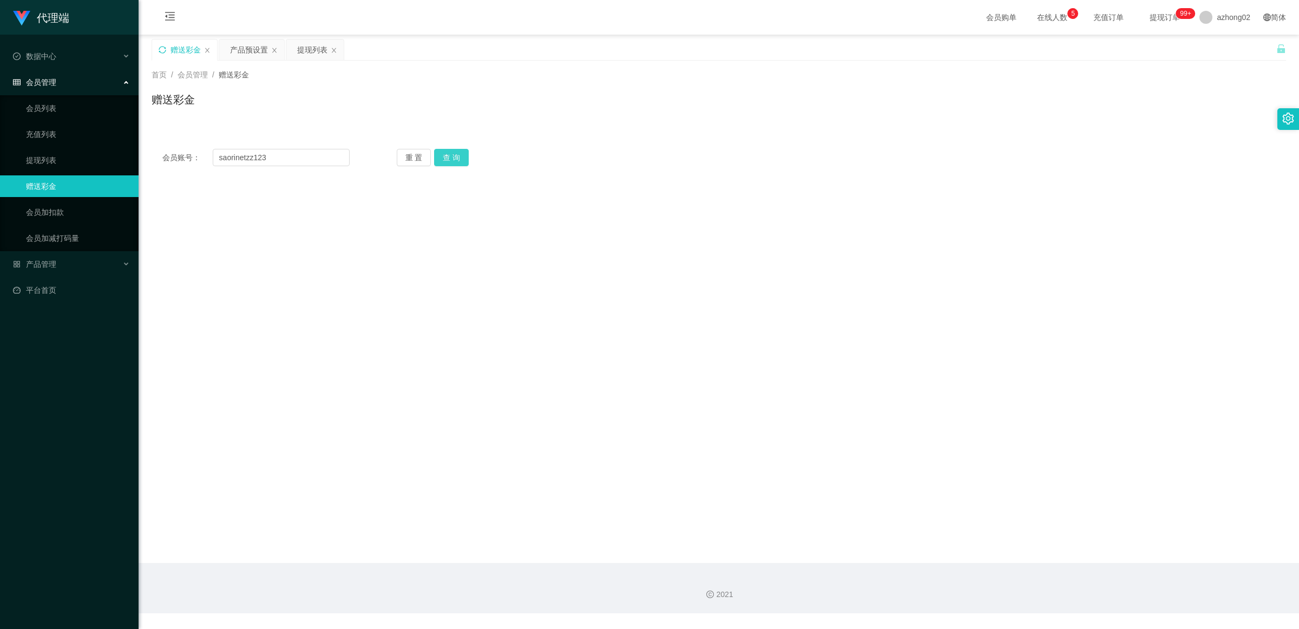
click at [449, 155] on button "查 询" at bounding box center [451, 157] width 35 height 17
drag, startPoint x: 415, startPoint y: 292, endPoint x: 408, endPoint y: 312, distance: 20.7
click at [415, 293] on span "彩金扣款" at bounding box center [420, 292] width 39 height 9
click at [399, 321] on input "text" at bounding box center [427, 326] width 173 height 17
type input "60"
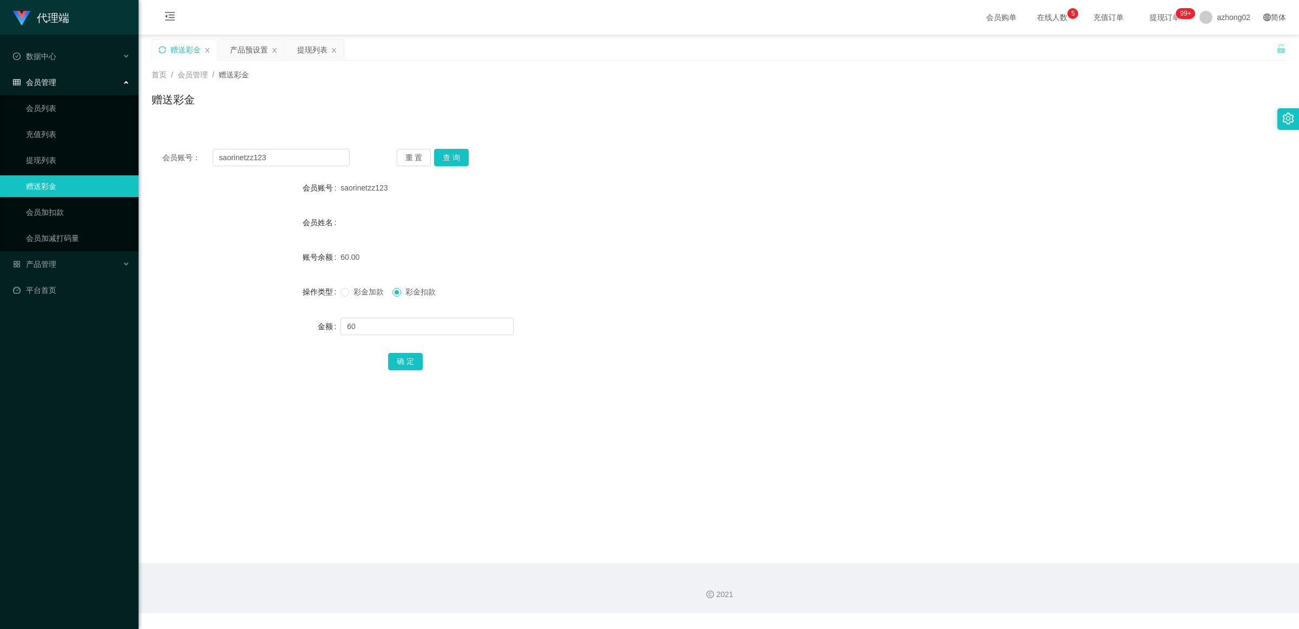
click at [397, 383] on div "会员账号： saorinetzz123 重 置 查 询 会员账号 saorinetzz123 会员姓名 账号余额 60.00 操作类型 彩金加款 彩金扣款 金…" at bounding box center [719, 267] width 1135 height 258
click at [410, 363] on button "确 定" at bounding box center [405, 361] width 35 height 17
drag, startPoint x: 702, startPoint y: 301, endPoint x: 832, endPoint y: 193, distance: 168.8
click at [702, 301] on div "彩金加款 彩金扣款" at bounding box center [672, 292] width 662 height 22
click at [321, 156] on input "saorinetzz123" at bounding box center [281, 157] width 137 height 17
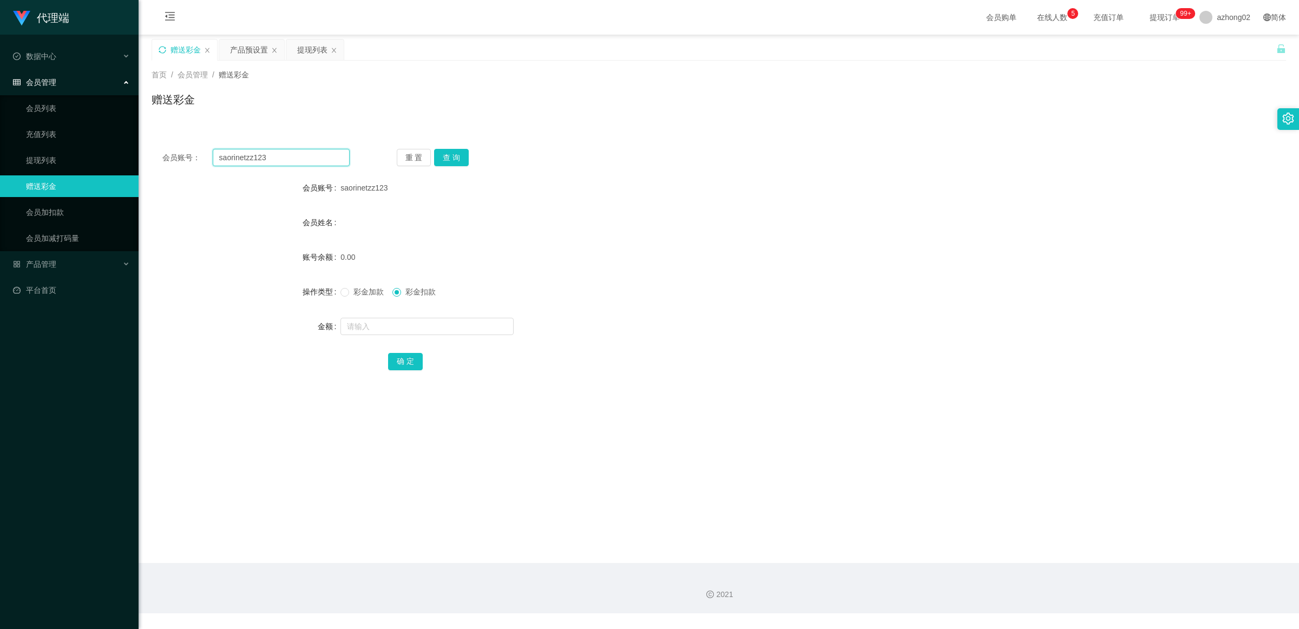
paste input "010922661"
type input "0109226613"
click at [446, 154] on button "查 询" at bounding box center [451, 157] width 35 height 17
click at [425, 325] on input "text" at bounding box center [427, 326] width 173 height 17
type input "60"
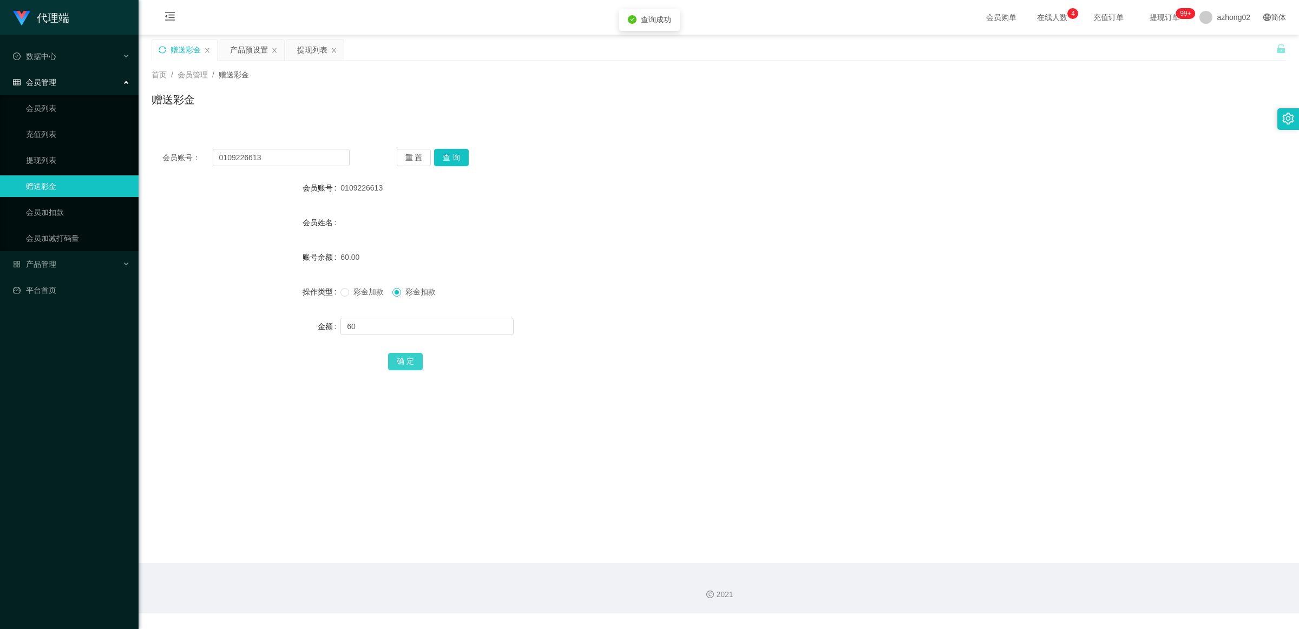
click at [396, 364] on button "确 定" at bounding box center [405, 361] width 35 height 17
click at [409, 358] on button "确 定" at bounding box center [405, 361] width 35 height 17
click at [50, 263] on span "产品管理" at bounding box center [34, 264] width 43 height 9
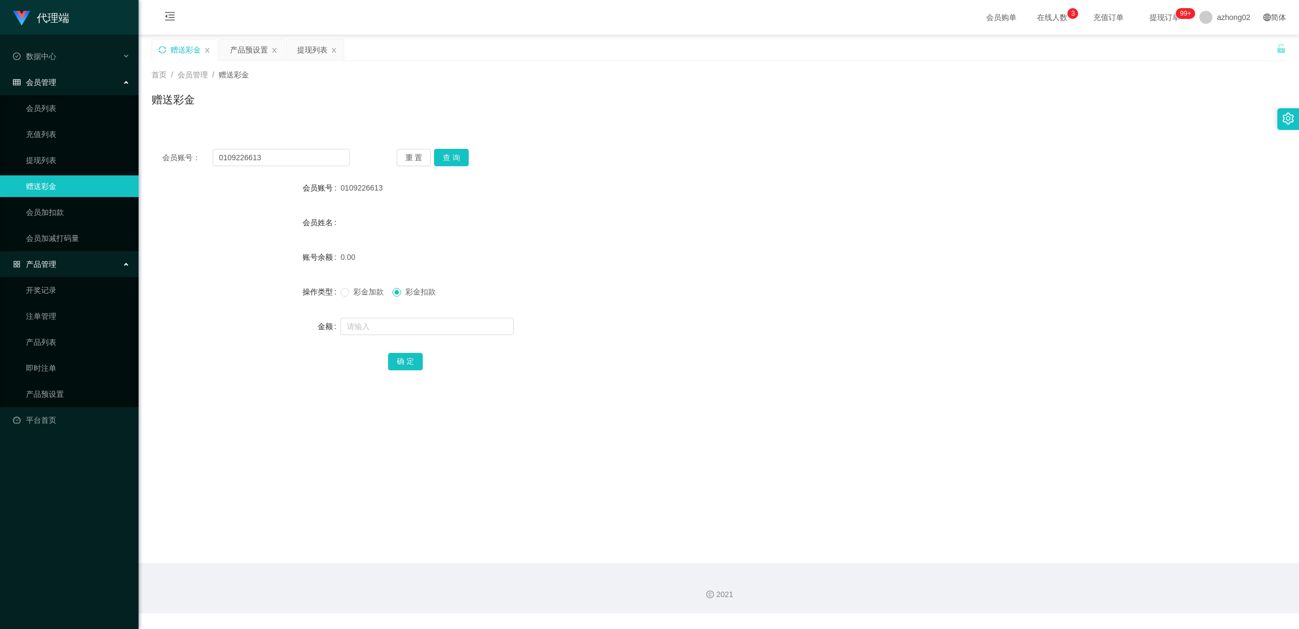
click at [55, 380] on ul "开奖记录 注单管理 产品列表 即时注单 产品预设置" at bounding box center [69, 342] width 139 height 130
click at [53, 389] on link "产品预设置" at bounding box center [78, 394] width 104 height 22
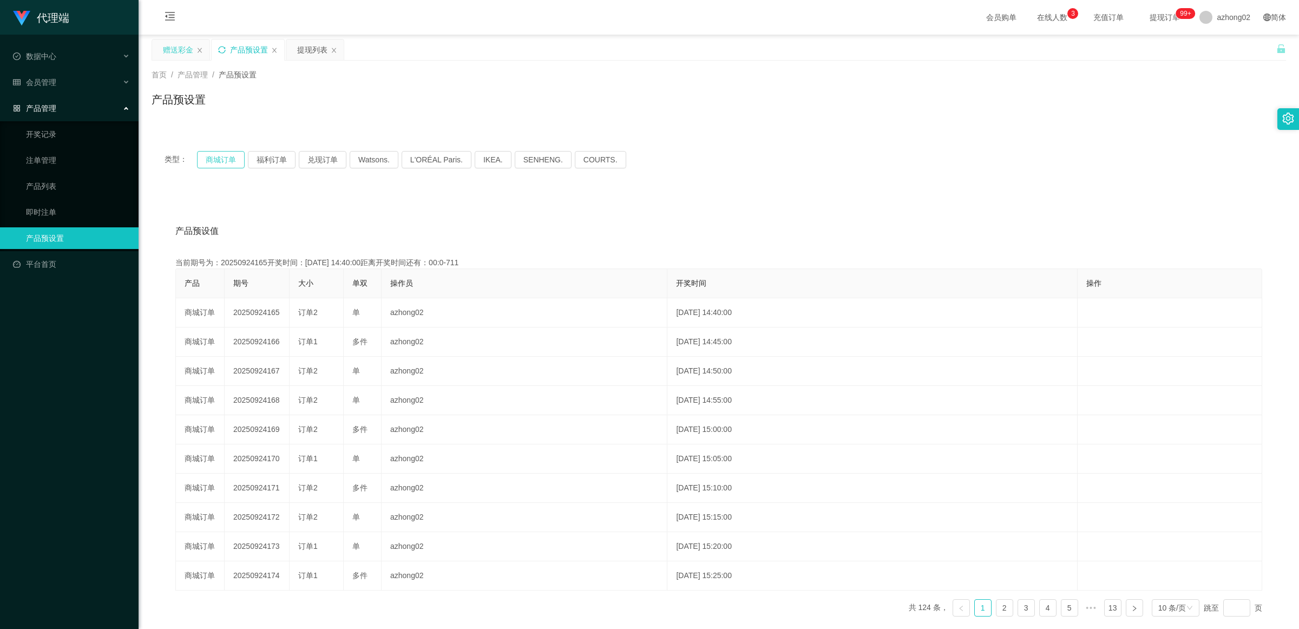
click at [205, 153] on button "商城订单" at bounding box center [221, 159] width 48 height 17
click at [67, 79] on div "会员管理" at bounding box center [69, 82] width 139 height 22
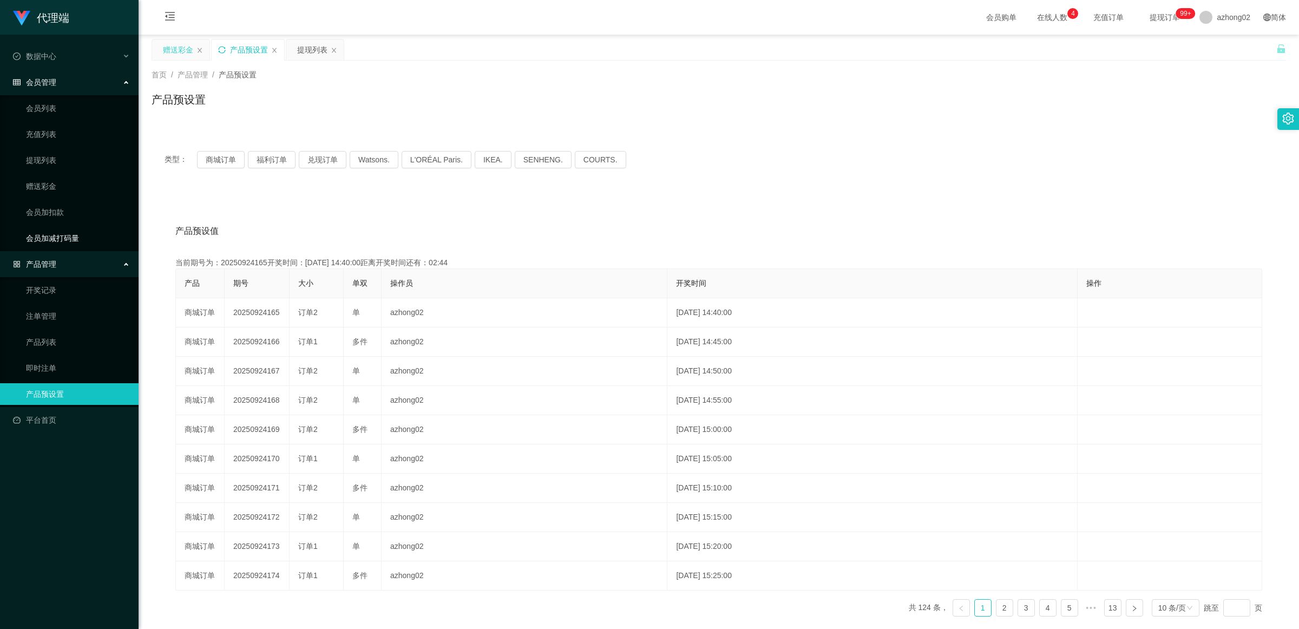
click at [46, 230] on link "会员加减打码量" at bounding box center [78, 238] width 104 height 22
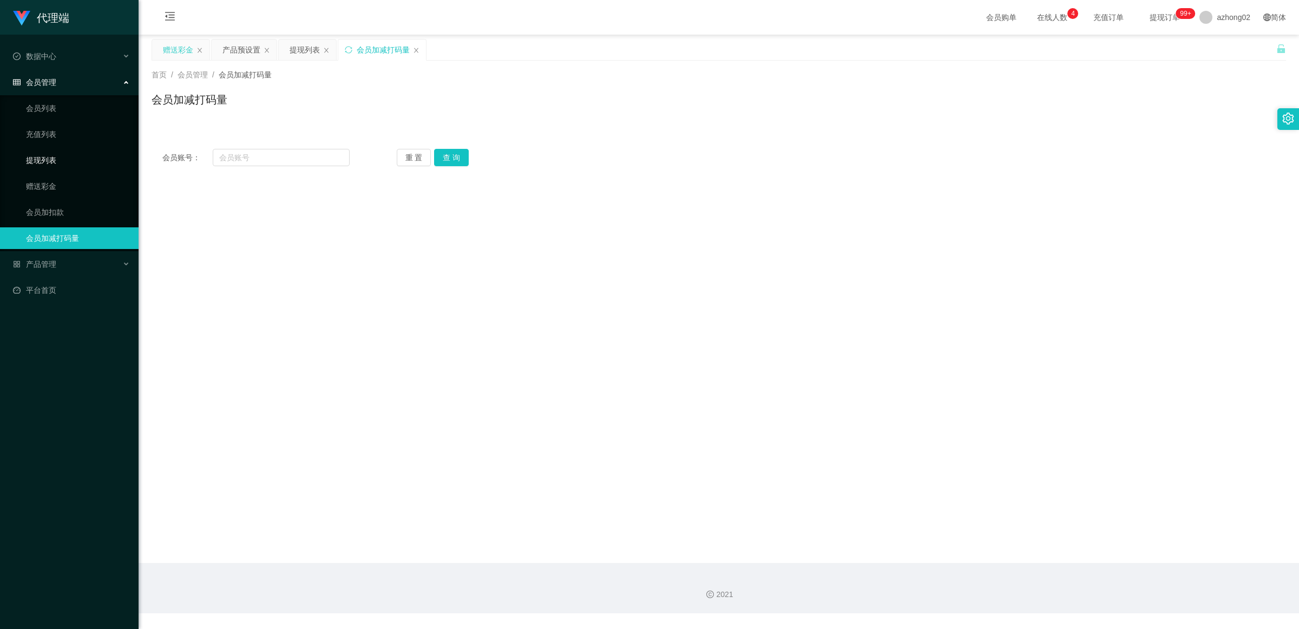
click at [57, 166] on link "提现列表" at bounding box center [78, 160] width 104 height 22
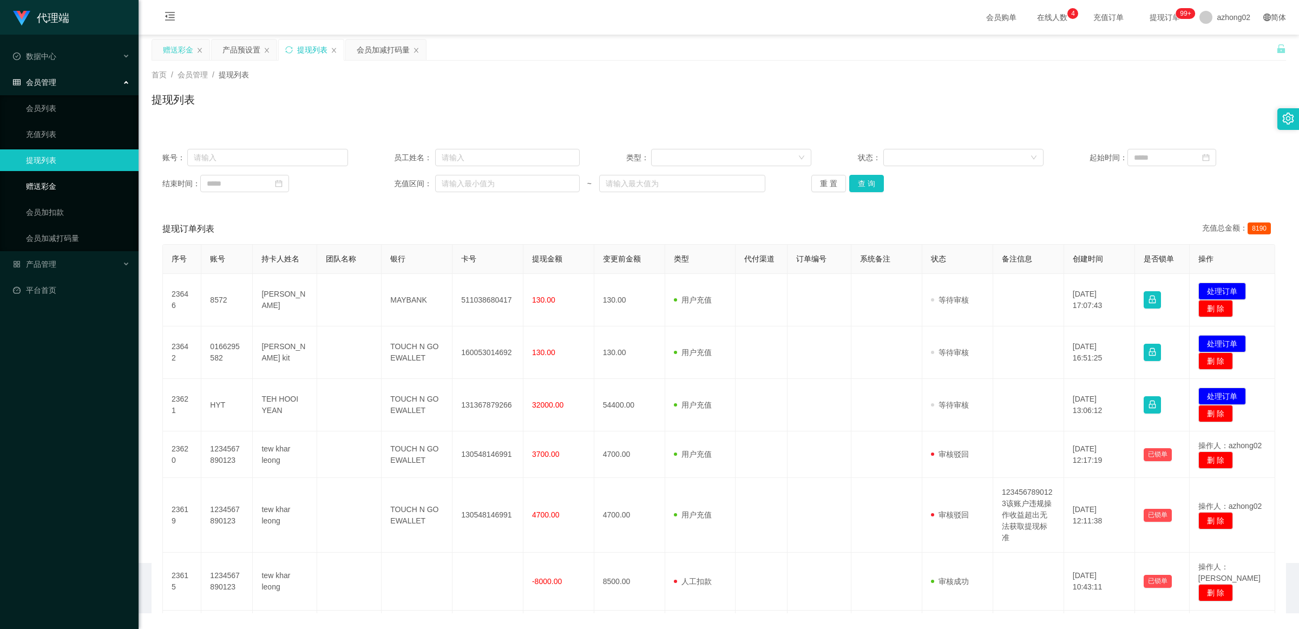
click at [51, 175] on link "赠送彩金" at bounding box center [78, 186] width 104 height 22
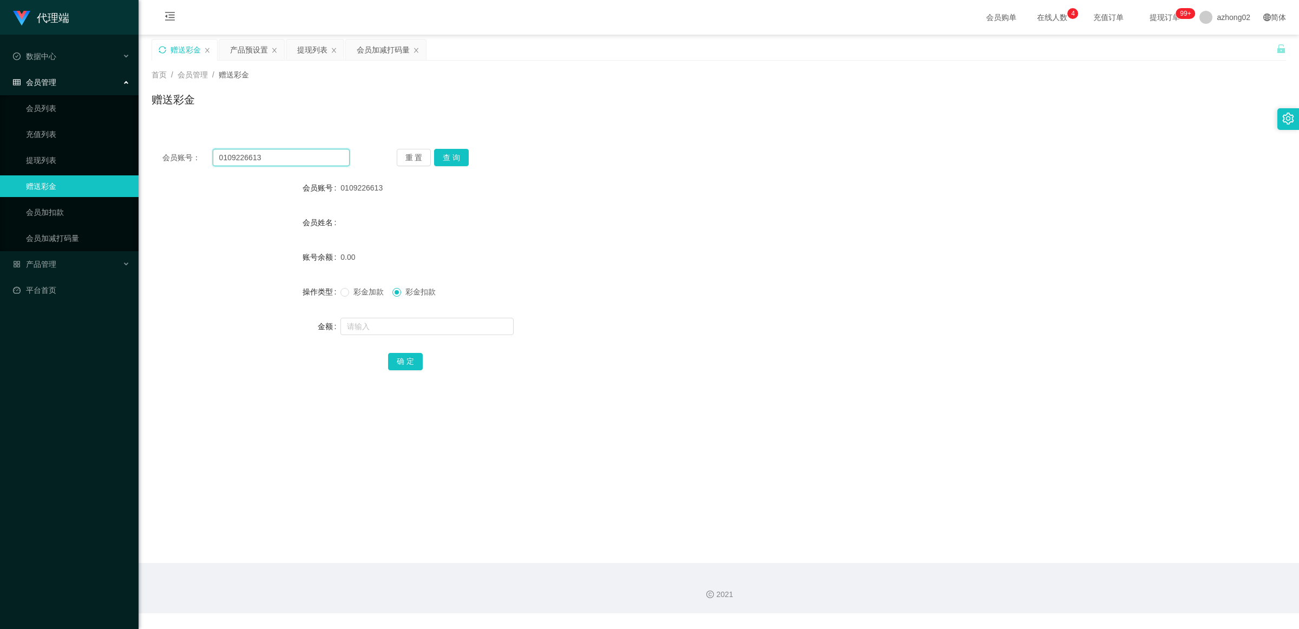
click at [295, 155] on input "0109226613" at bounding box center [281, 157] width 137 height 17
paste input "[PERSON_NAME]"
type input "[PERSON_NAME]"
click at [458, 157] on button "查 询" at bounding box center [451, 157] width 35 height 17
click at [407, 319] on input "text" at bounding box center [427, 326] width 173 height 17
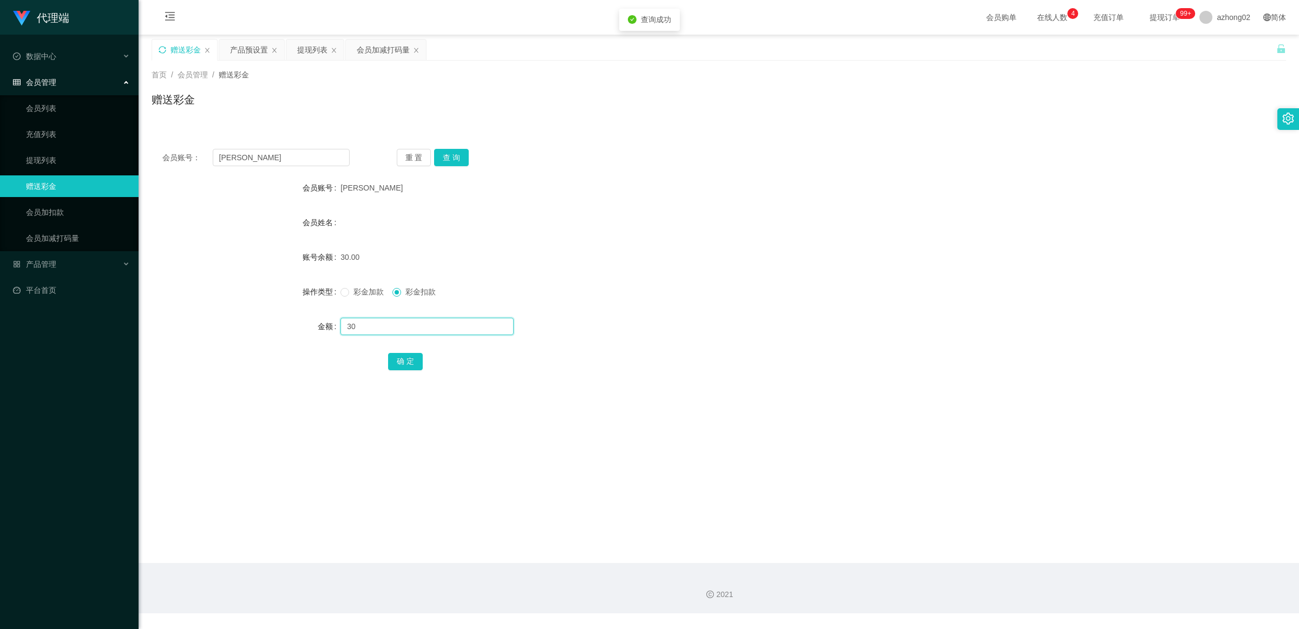
type input "30"
click at [405, 358] on button "确 定" at bounding box center [405, 361] width 35 height 17
drag, startPoint x: 707, startPoint y: 284, endPoint x: 739, endPoint y: 263, distance: 38.3
click at [708, 284] on div "彩金加款 彩金扣款" at bounding box center [672, 292] width 662 height 22
drag, startPoint x: 283, startPoint y: 164, endPoint x: 277, endPoint y: 161, distance: 6.8
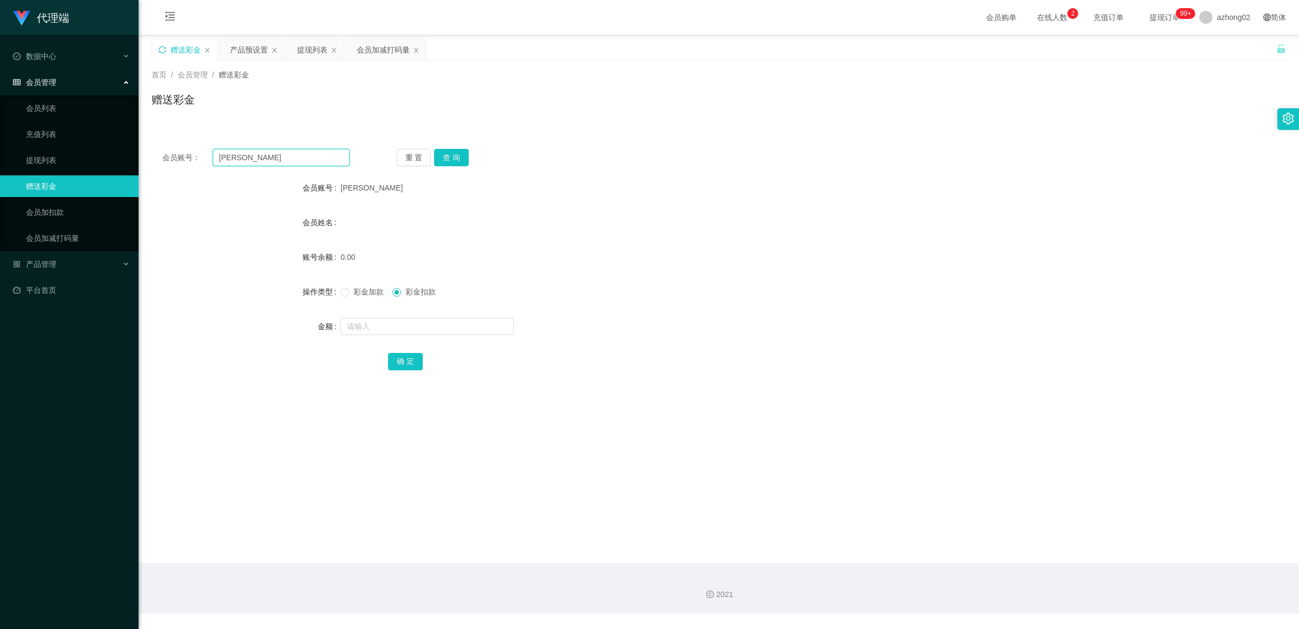
click at [282, 164] on input "[PERSON_NAME]" at bounding box center [281, 157] width 137 height 17
paste input "P1122334455"
click at [459, 160] on button "查 询" at bounding box center [451, 157] width 35 height 17
click at [310, 160] on input "P1122334455" at bounding box center [281, 157] width 137 height 17
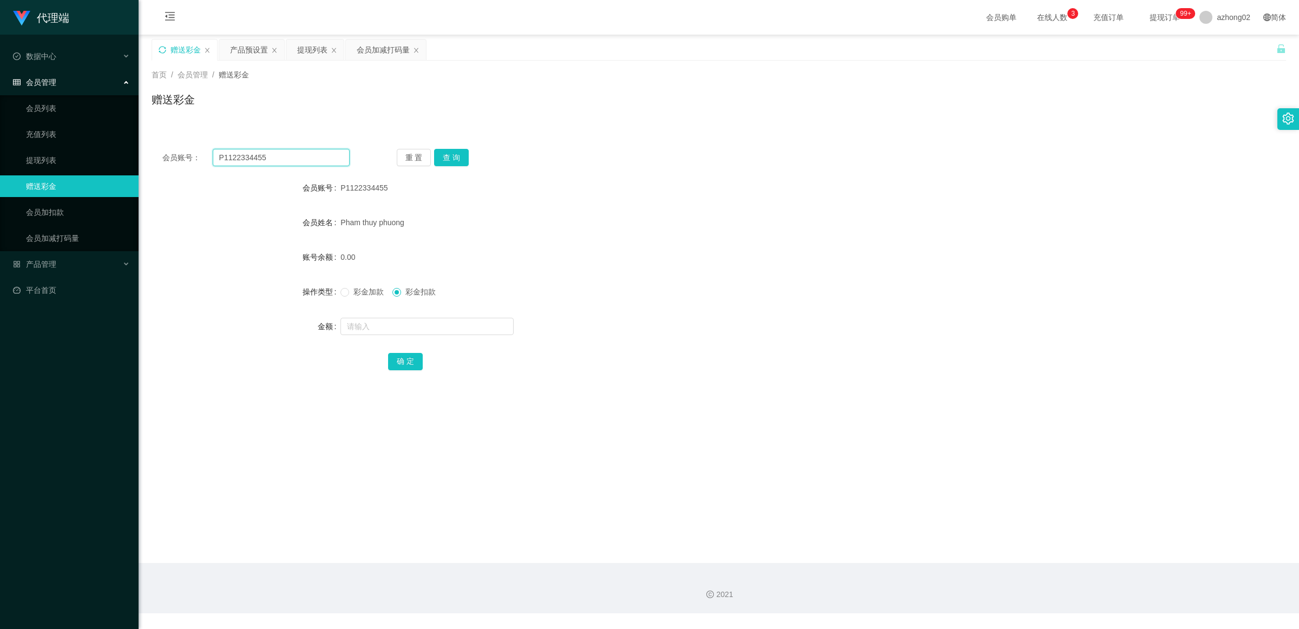
paste input "extraphang"
type input "extraphang"
click at [441, 153] on button "查 询" at bounding box center [451, 157] width 35 height 17
click at [417, 328] on input "text" at bounding box center [427, 326] width 173 height 17
type input "60"
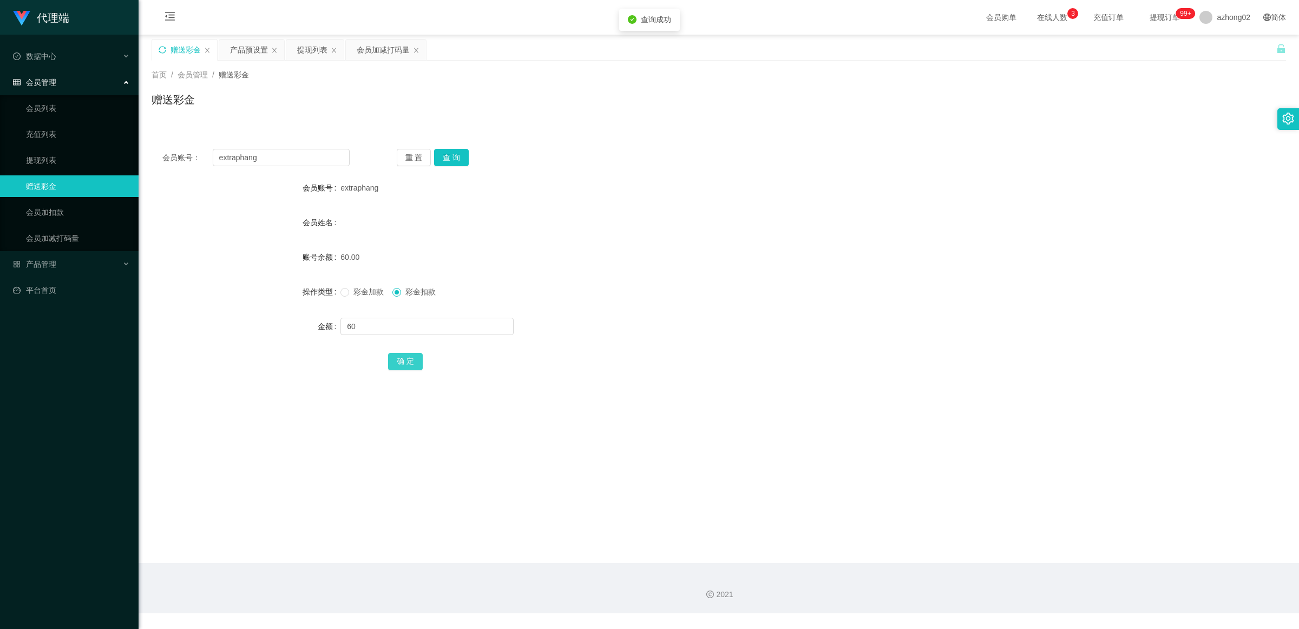
click at [393, 366] on button "确 定" at bounding box center [405, 361] width 35 height 17
click at [283, 153] on input "extraphang" at bounding box center [281, 157] width 137 height 17
paste input "[PERSON_NAME]"
type input "[PERSON_NAME]"
click at [458, 155] on button "查 询" at bounding box center [451, 157] width 35 height 17
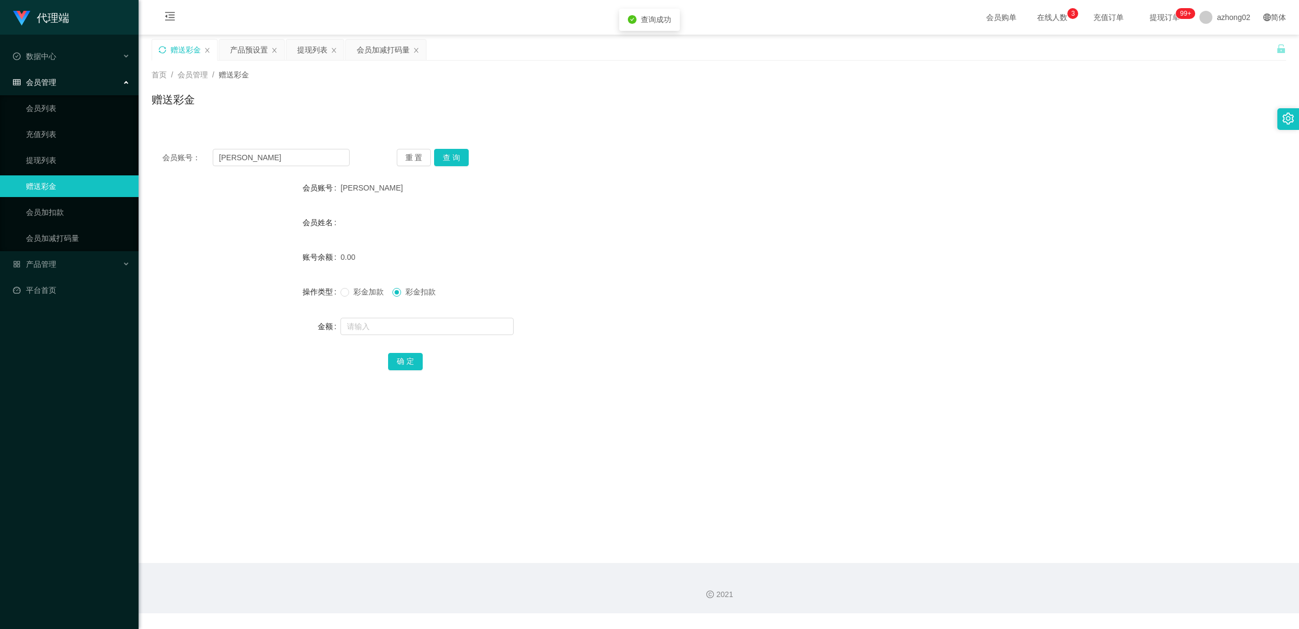
click at [360, 294] on span "彩金加款" at bounding box center [368, 292] width 39 height 9
click at [370, 321] on input "text" at bounding box center [427, 326] width 173 height 17
type input "30"
click at [453, 154] on button "查 询" at bounding box center [451, 157] width 35 height 17
click at [413, 329] on input "text" at bounding box center [427, 326] width 173 height 17
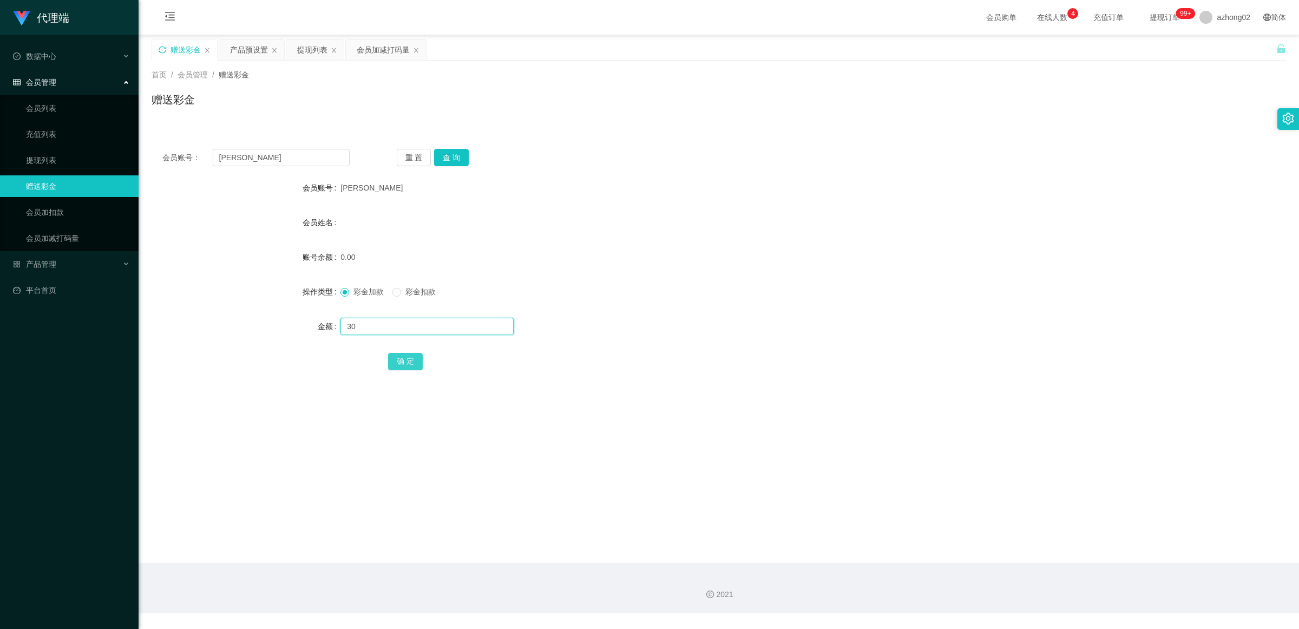
type input "30"
click at [394, 366] on button "确 定" at bounding box center [405, 361] width 35 height 17
click at [556, 299] on div "彩金加款 彩金扣款" at bounding box center [672, 292] width 662 height 22
click at [74, 269] on div "产品管理" at bounding box center [69, 264] width 139 height 22
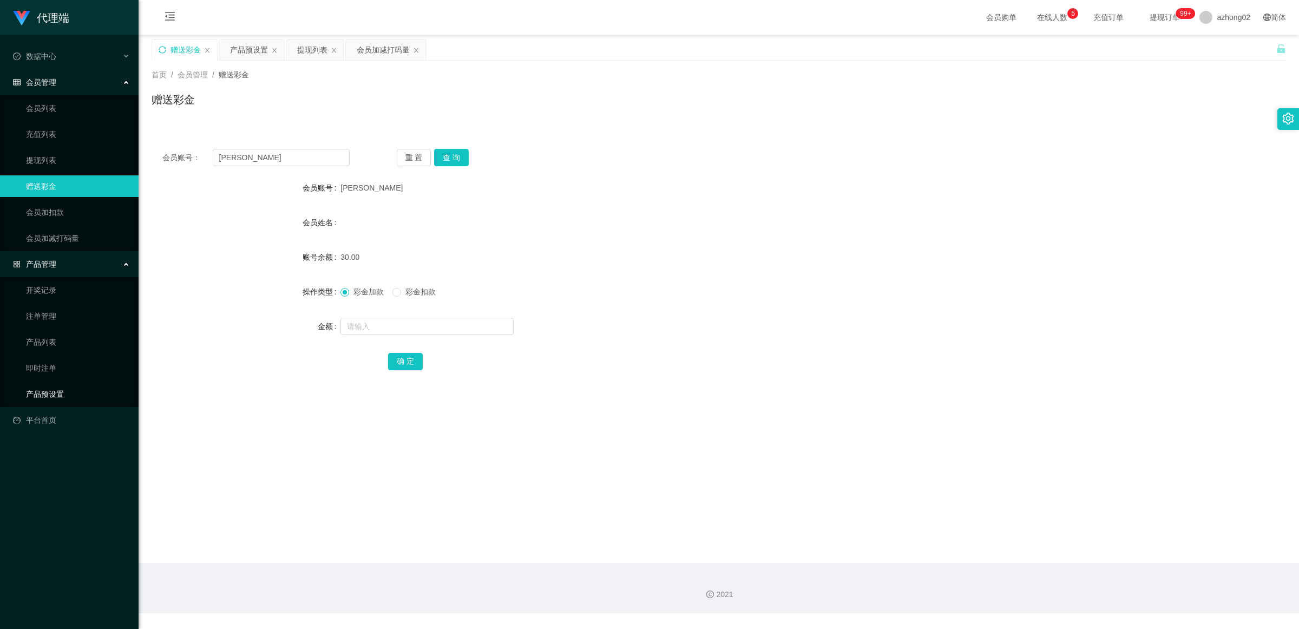
click at [46, 390] on link "产品预设置" at bounding box center [78, 394] width 104 height 22
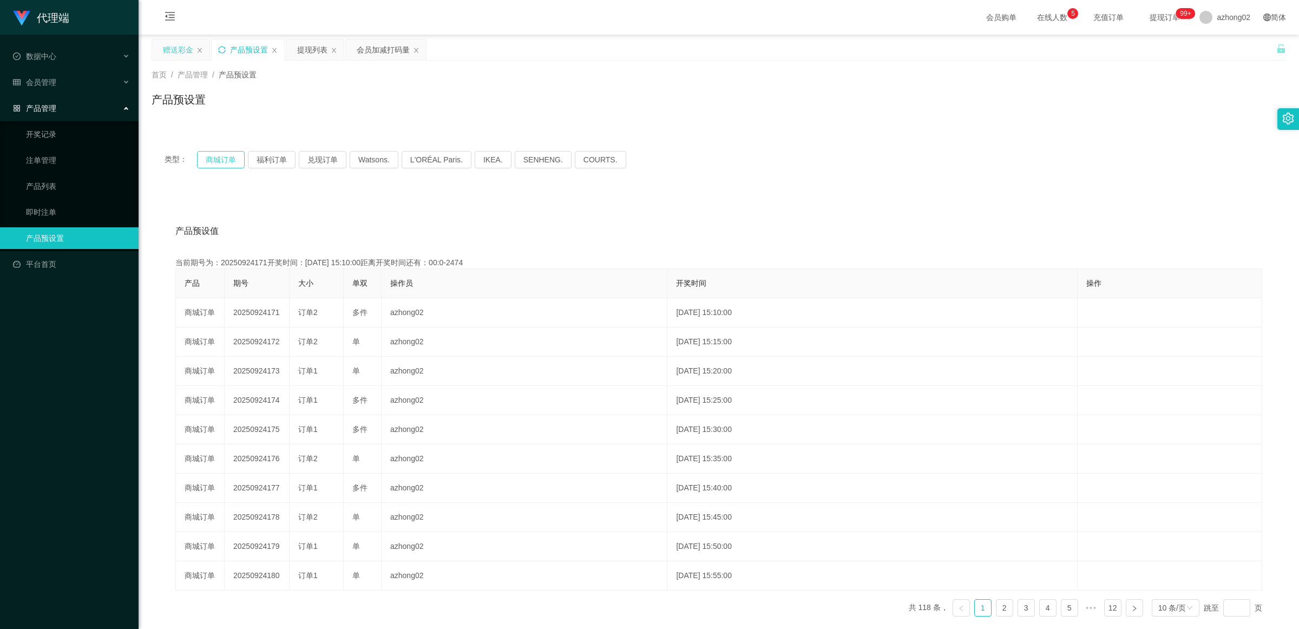
click at [212, 161] on button "商城订单" at bounding box center [221, 159] width 48 height 17
click at [94, 68] on li "数据中心" at bounding box center [69, 57] width 139 height 24
click at [90, 81] on div "会员管理" at bounding box center [69, 82] width 139 height 22
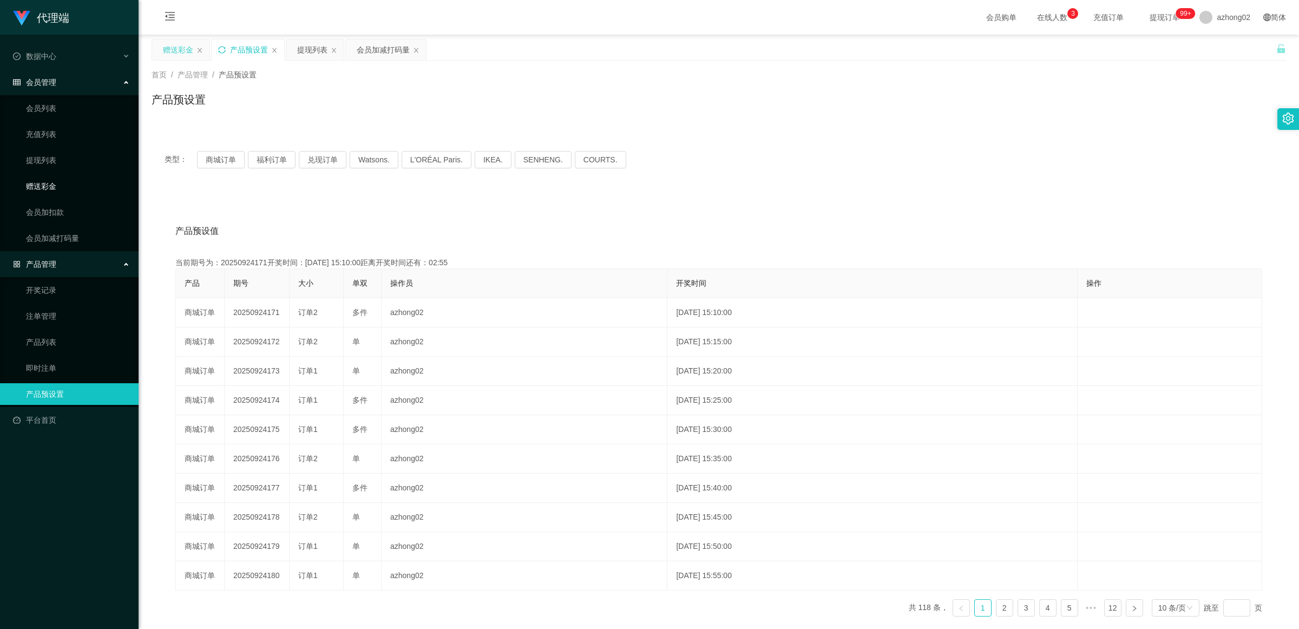
click at [66, 190] on link "赠送彩金" at bounding box center [78, 186] width 104 height 22
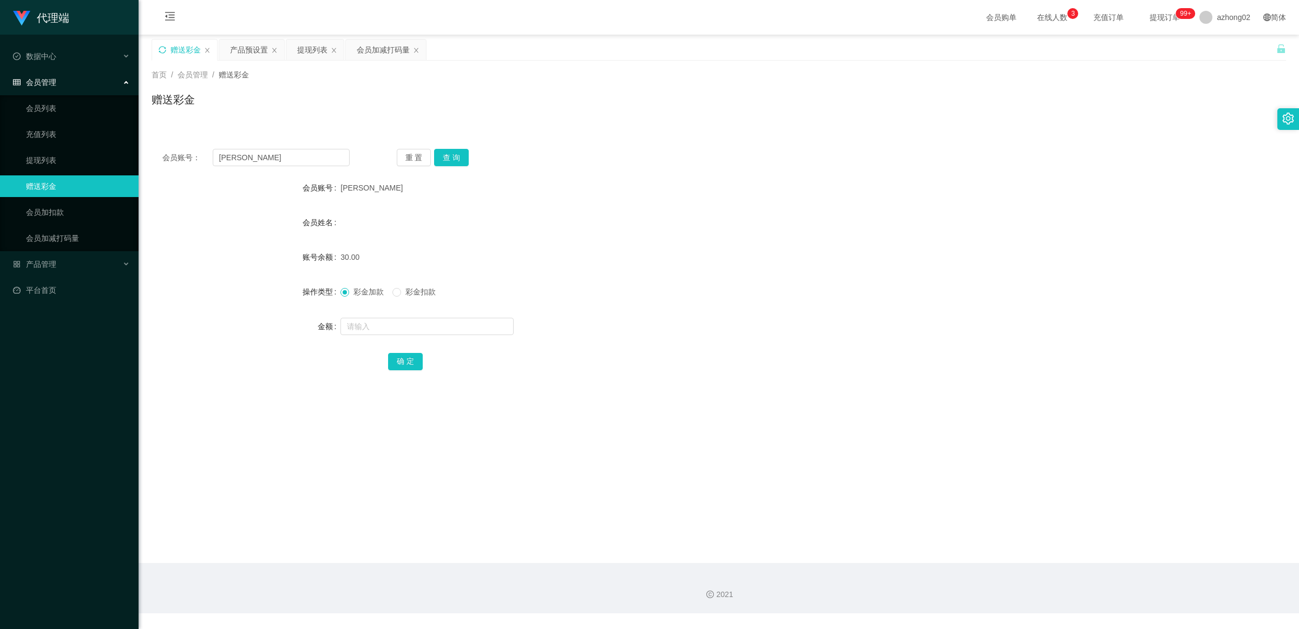
click at [307, 166] on div "会员账号： [PERSON_NAME] 重 置 查 询 会员账号 [PERSON_NAME] 会员姓名 账号余额 30.00 操作类型 彩金加款 彩金扣款 金…" at bounding box center [719, 267] width 1135 height 258
click at [306, 160] on input "[PERSON_NAME]" at bounding box center [281, 157] width 137 height 17
paste input "extraphang"
click at [454, 157] on button "查 询" at bounding box center [451, 157] width 35 height 17
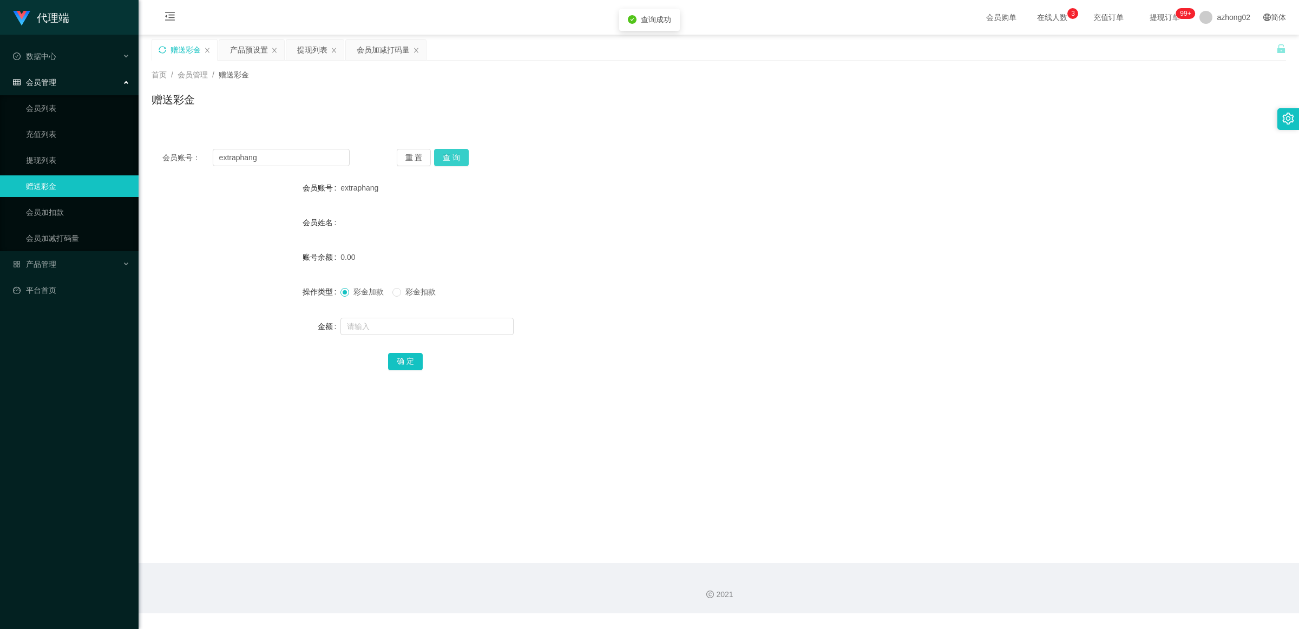
click at [454, 157] on button "查 询" at bounding box center [451, 157] width 35 height 17
click at [454, 157] on div "重 置 查 询" at bounding box center [490, 157] width 187 height 17
click at [454, 157] on button "查 询" at bounding box center [451, 157] width 35 height 17
click at [432, 181] on div "extraphang" at bounding box center [672, 188] width 662 height 22
click at [296, 163] on input "extraphang" at bounding box center [281, 157] width 137 height 17
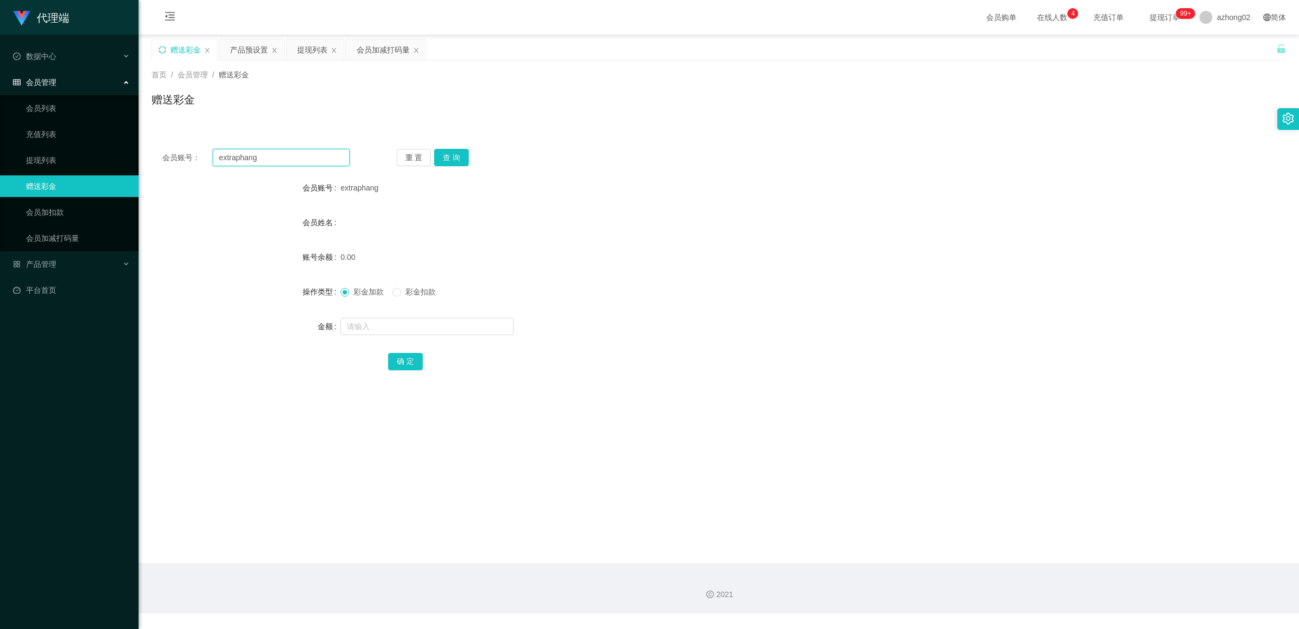
paste input "[PERSON_NAME]"
type input "[PERSON_NAME]"
click at [454, 158] on button "查 询" at bounding box center [451, 157] width 35 height 17
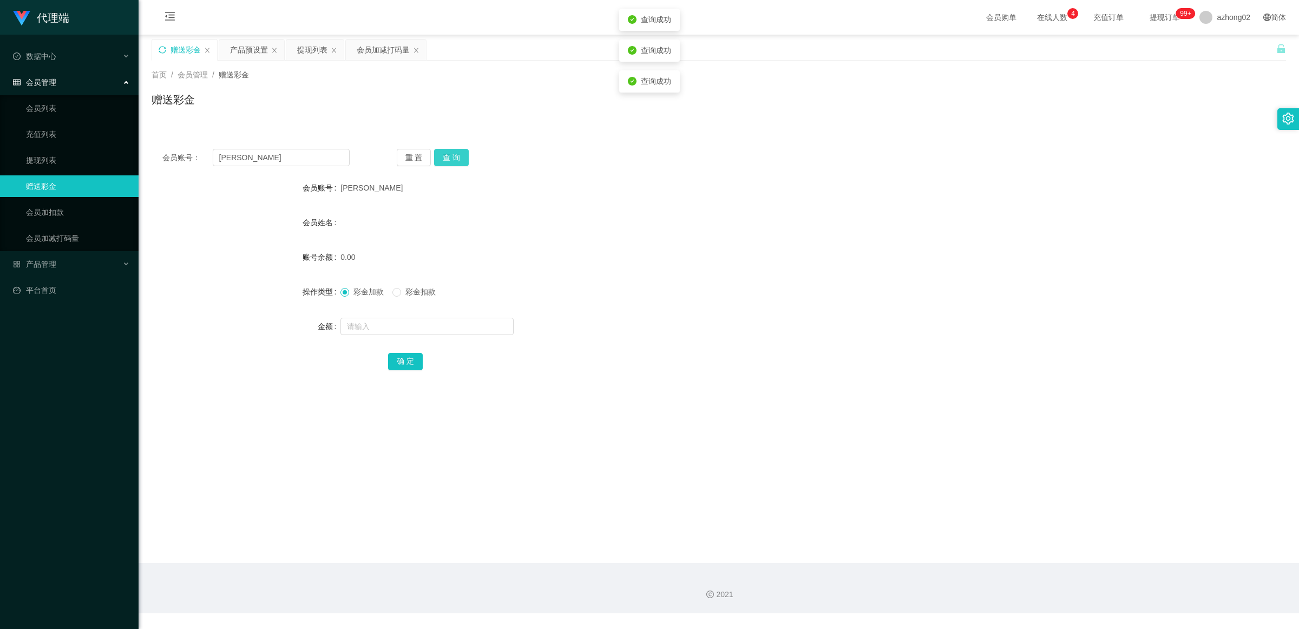
click at [460, 165] on button "查 询" at bounding box center [451, 157] width 35 height 17
click at [160, 49] on icon "图标: sync" at bounding box center [163, 50] width 8 height 8
click at [296, 153] on input "text" at bounding box center [281, 157] width 137 height 17
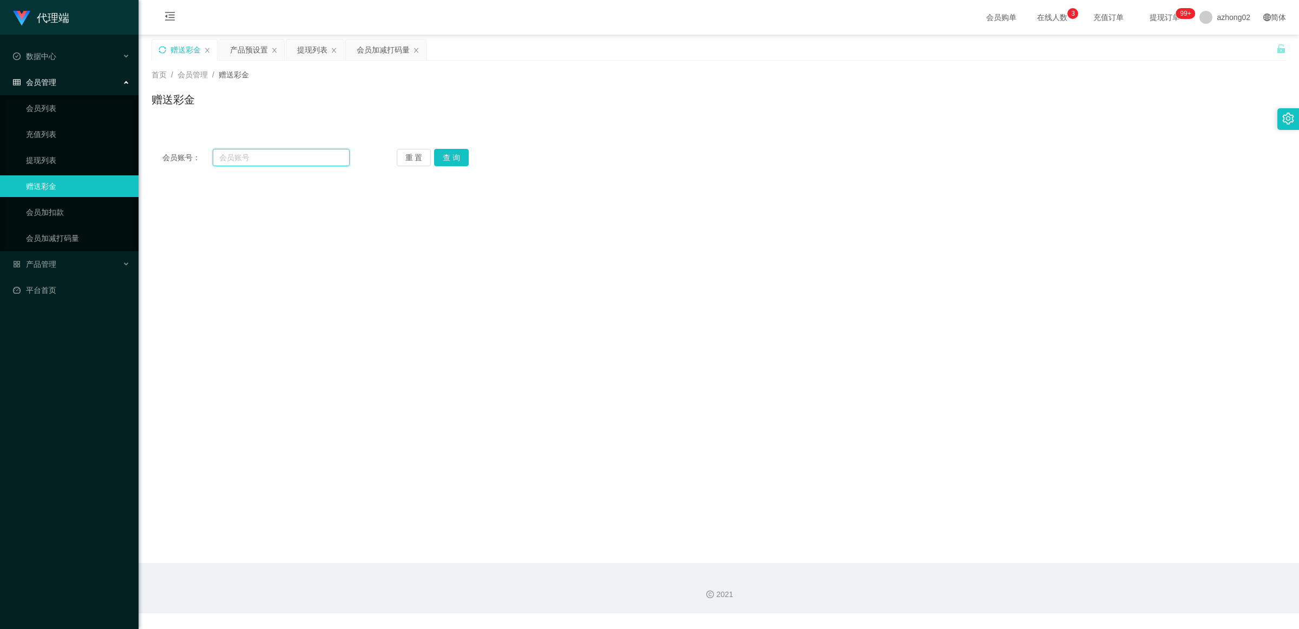
paste input "[PERSON_NAME]"
type input "[PERSON_NAME]"
click at [446, 157] on button "查 询" at bounding box center [451, 157] width 35 height 17
click at [459, 157] on button "查 询" at bounding box center [451, 157] width 35 height 17
click at [459, 157] on div "重 置 查 询" at bounding box center [490, 157] width 187 height 17
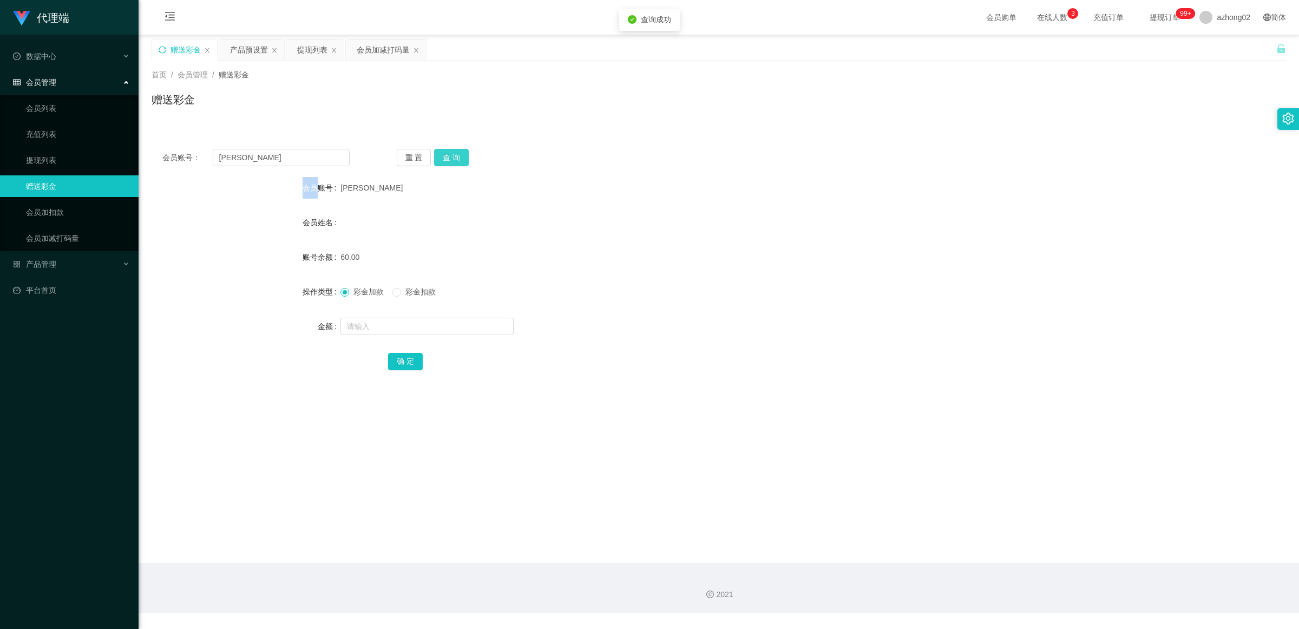
click at [459, 157] on button "查 询" at bounding box center [451, 157] width 35 height 17
click at [416, 292] on span "彩金扣款" at bounding box center [420, 292] width 39 height 9
click at [407, 326] on input "text" at bounding box center [427, 326] width 173 height 17
type input "60"
click at [403, 365] on button "确 定" at bounding box center [405, 361] width 35 height 17
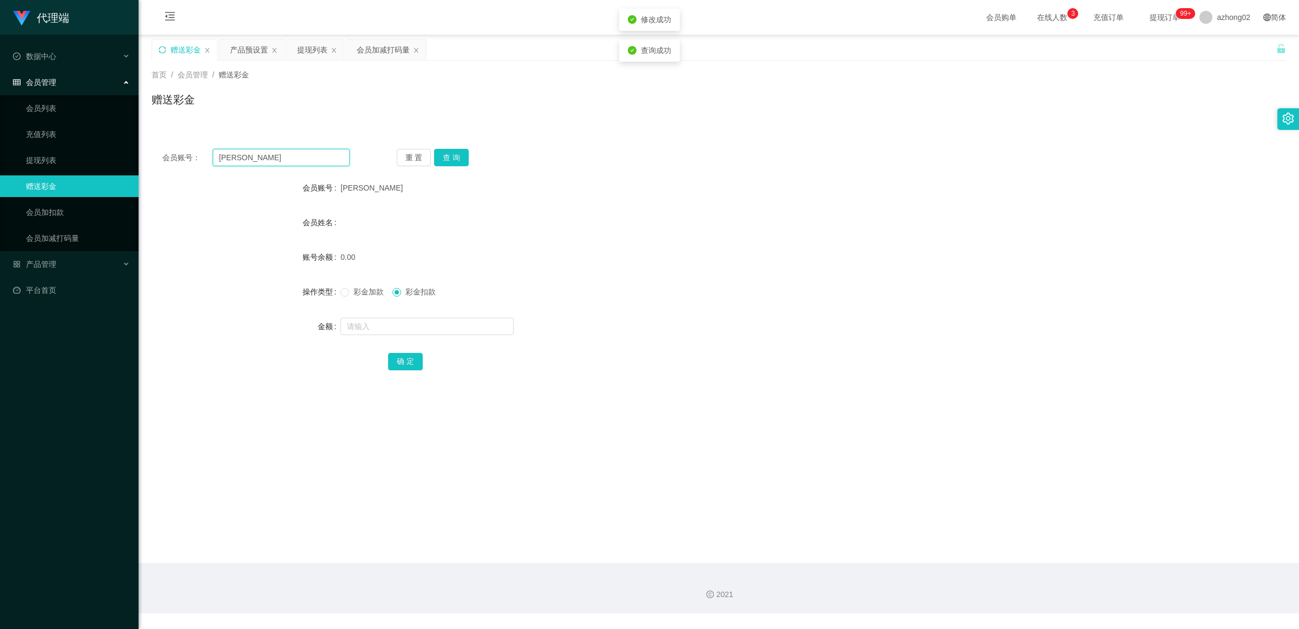
click at [272, 153] on input "[PERSON_NAME]" at bounding box center [281, 157] width 137 height 17
click at [331, 155] on input "text" at bounding box center [281, 157] width 137 height 17
paste input "extraphang"
type input "extraphang"
click at [461, 153] on button "查 询" at bounding box center [451, 157] width 35 height 17
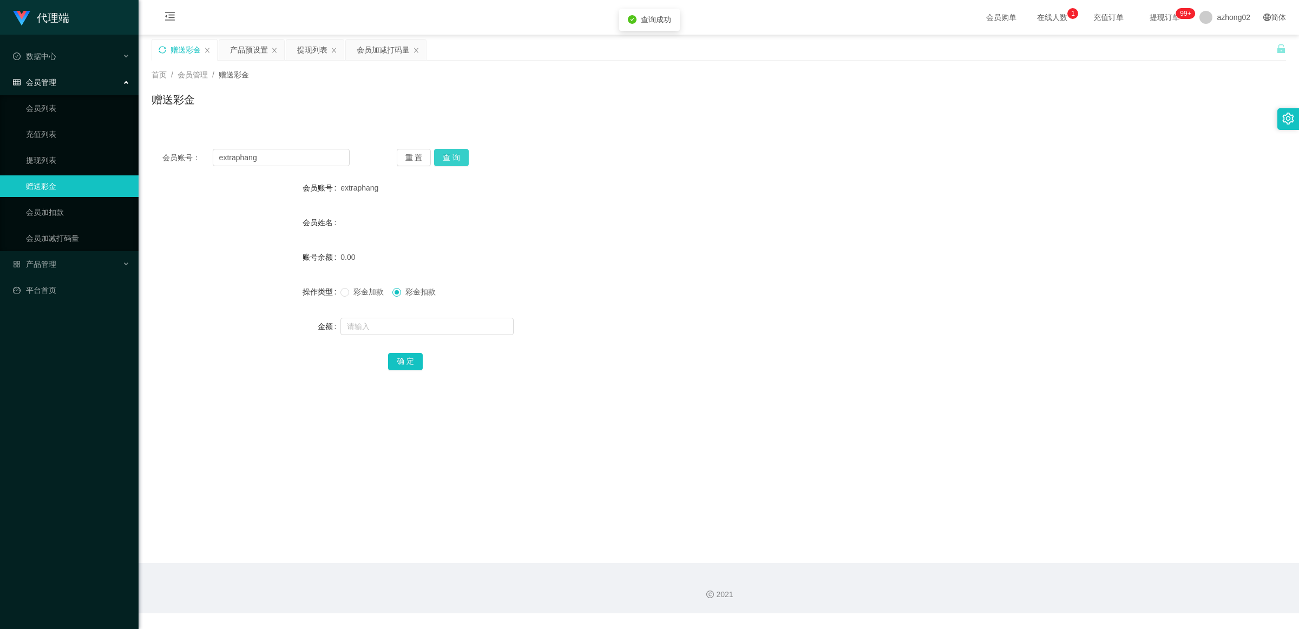
click at [461, 153] on button "查 询" at bounding box center [451, 157] width 35 height 17
click at [461, 153] on div "重 置 查 询" at bounding box center [490, 157] width 187 height 17
click at [461, 153] on button "查 询" at bounding box center [451, 157] width 35 height 17
click at [461, 153] on div "重 置 查 询" at bounding box center [490, 157] width 187 height 17
click at [461, 153] on button "查 询" at bounding box center [451, 157] width 35 height 17
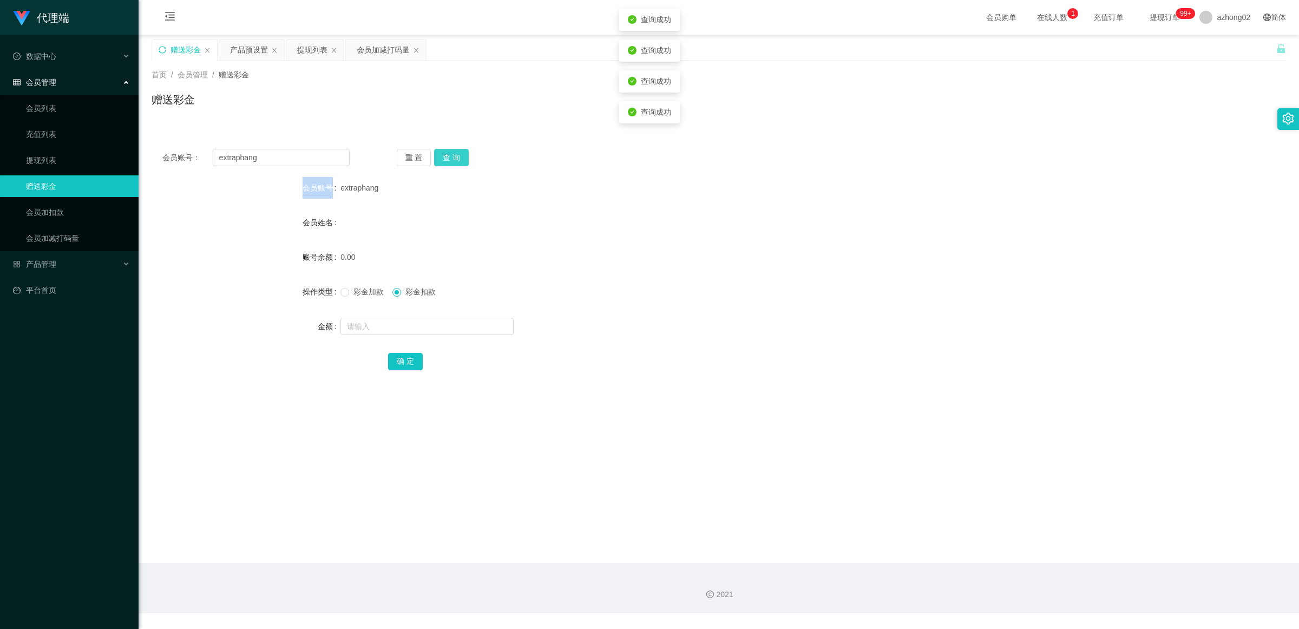
click at [461, 153] on div "重 置 查 询" at bounding box center [490, 157] width 187 height 17
click at [461, 153] on button "查 询" at bounding box center [451, 157] width 35 height 17
click at [461, 153] on div "重 置 查 询" at bounding box center [490, 157] width 187 height 17
click at [461, 153] on button "查 询" at bounding box center [451, 157] width 35 height 17
click at [487, 152] on div "重 置 查 询" at bounding box center [490, 157] width 187 height 17
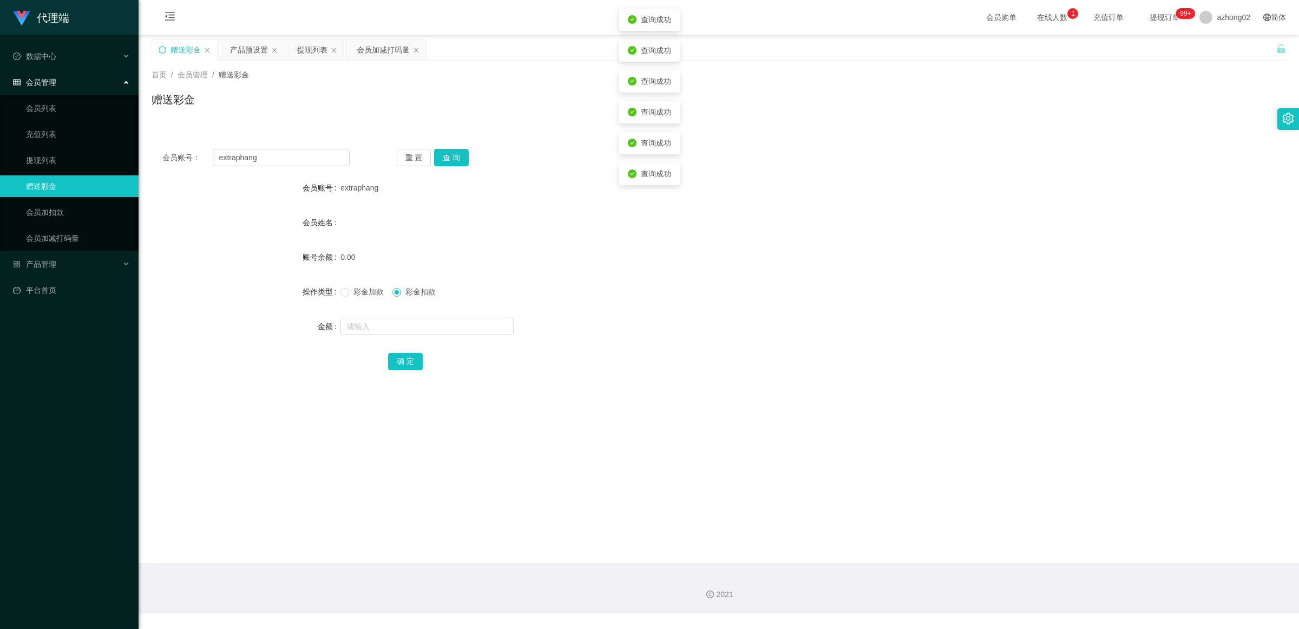
click at [490, 156] on div "重 置 查 询" at bounding box center [490, 157] width 187 height 17
